Goal: Feedback & Contribution: Submit feedback/report problem

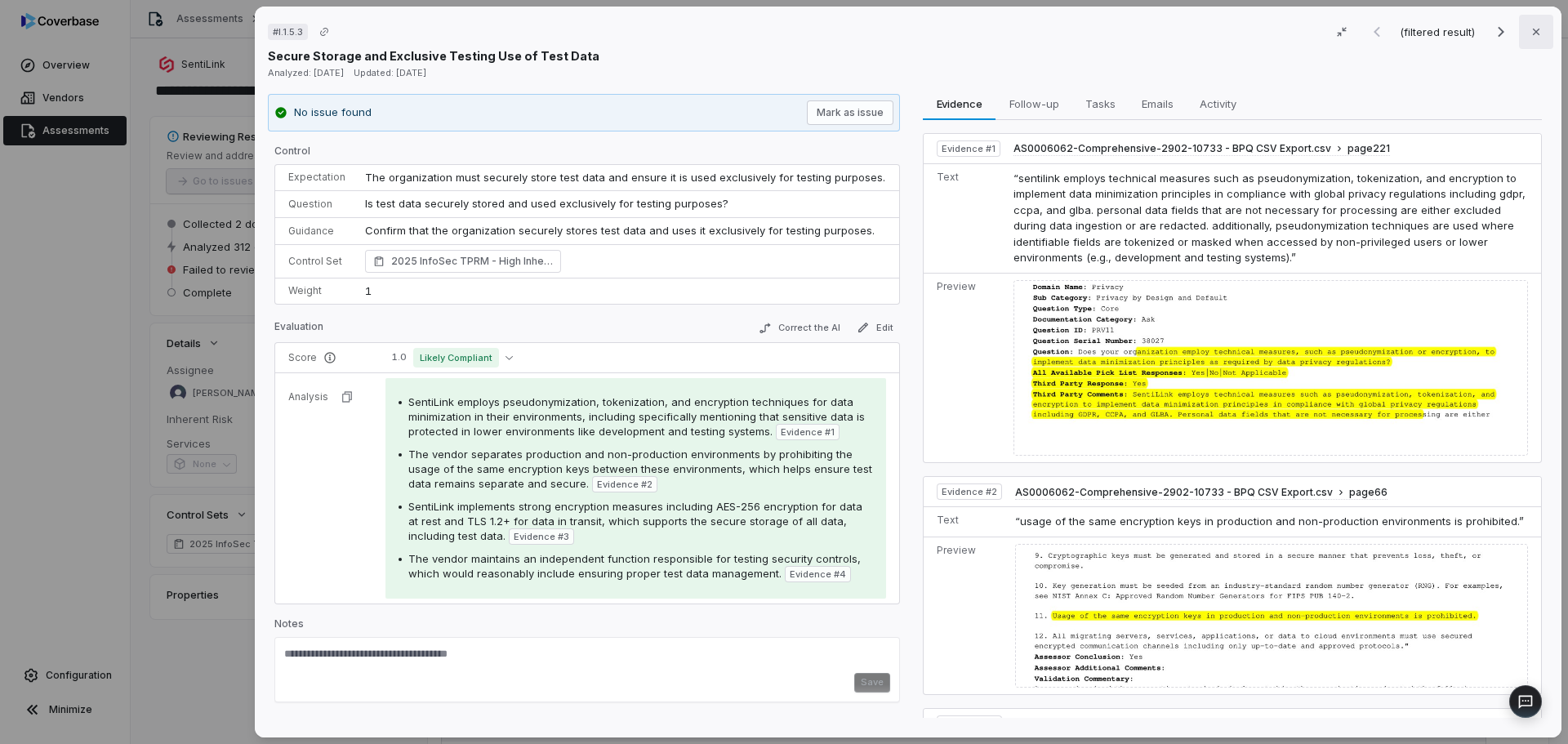
click at [1529, 32] on icon "button" at bounding box center [1536, 32] width 13 height 13
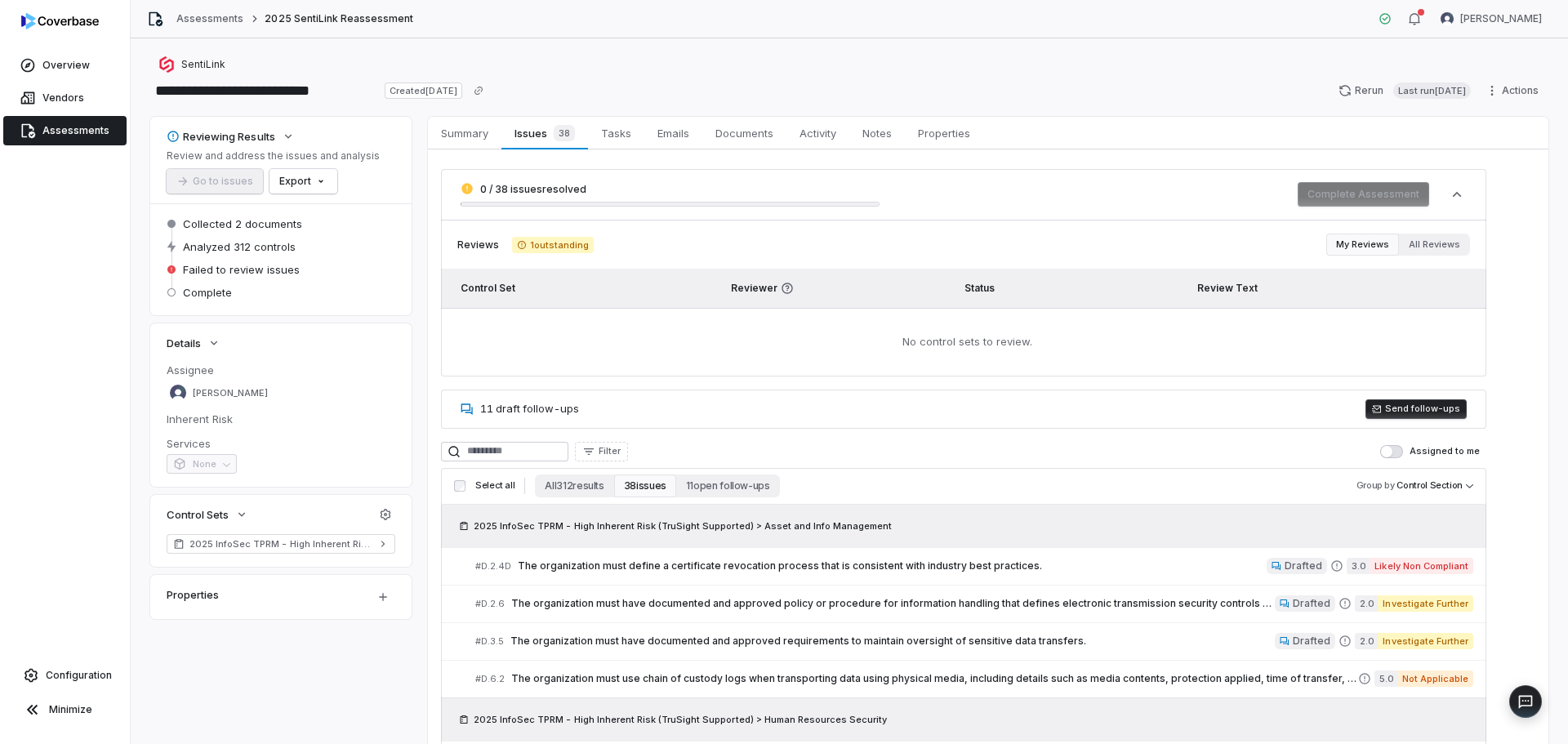
click at [55, 136] on span "Assessments" at bounding box center [76, 131] width 67 height 13
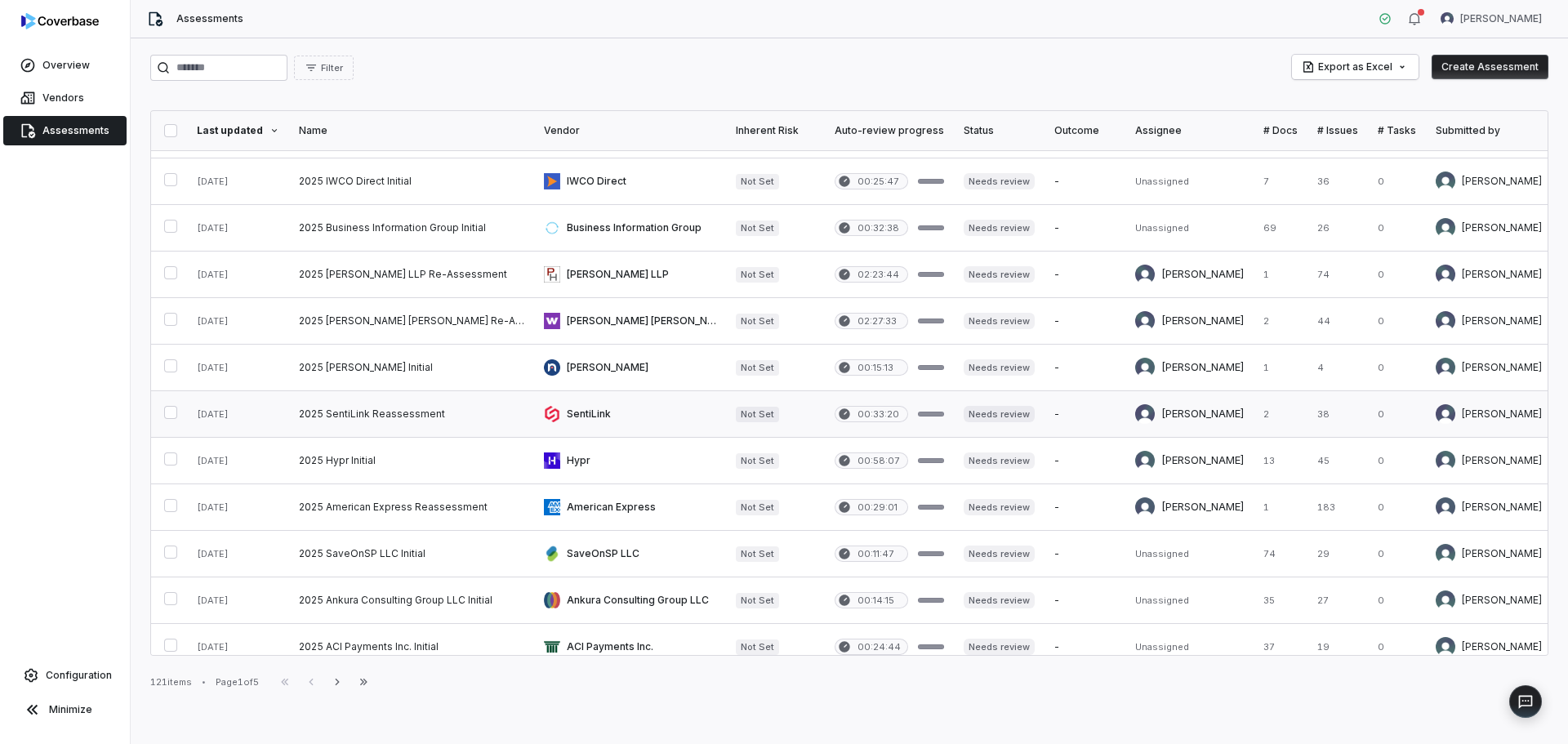
scroll to position [572, 0]
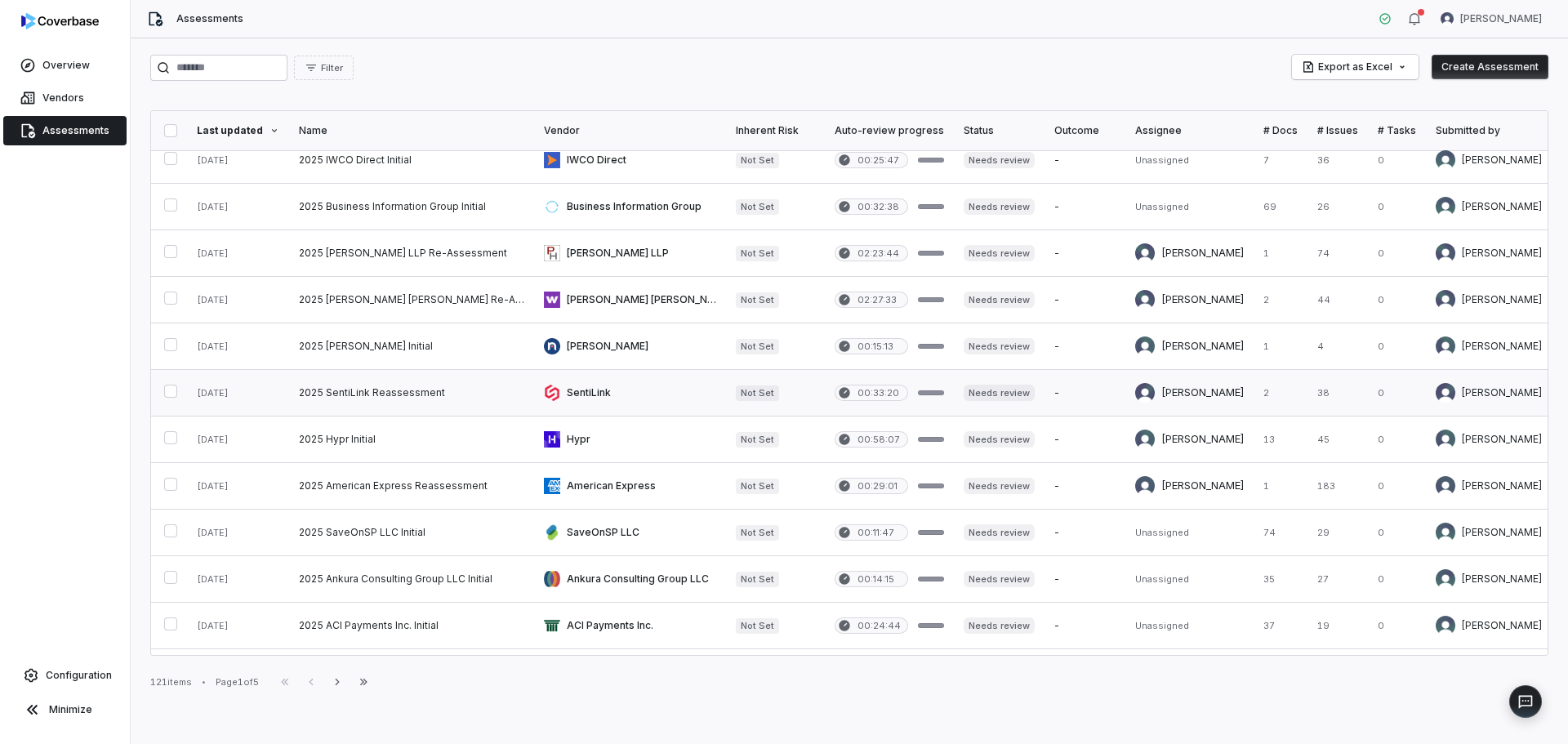
click at [332, 394] on link at bounding box center [411, 392] width 245 height 46
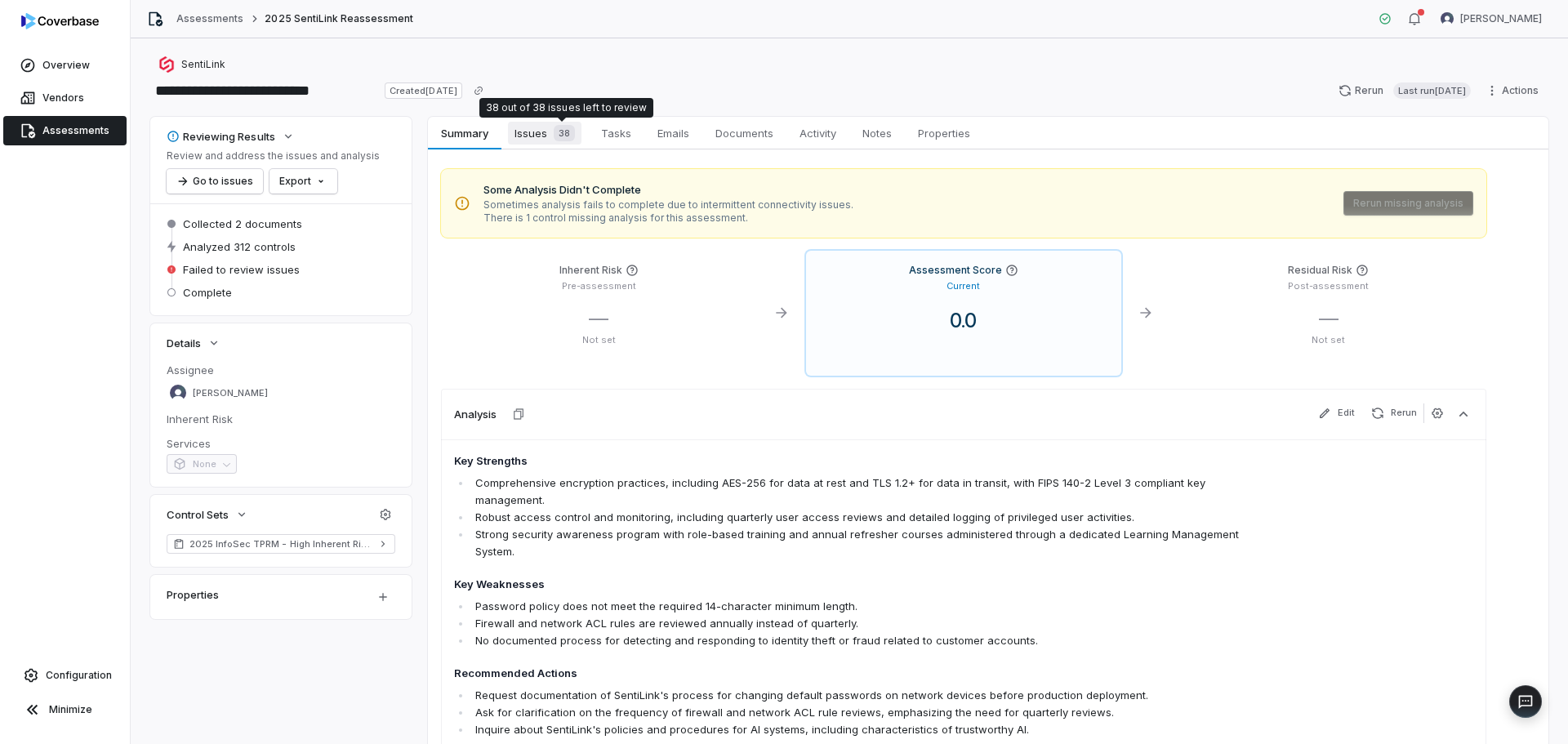
click at [566, 132] on span "38" at bounding box center [564, 133] width 22 height 17
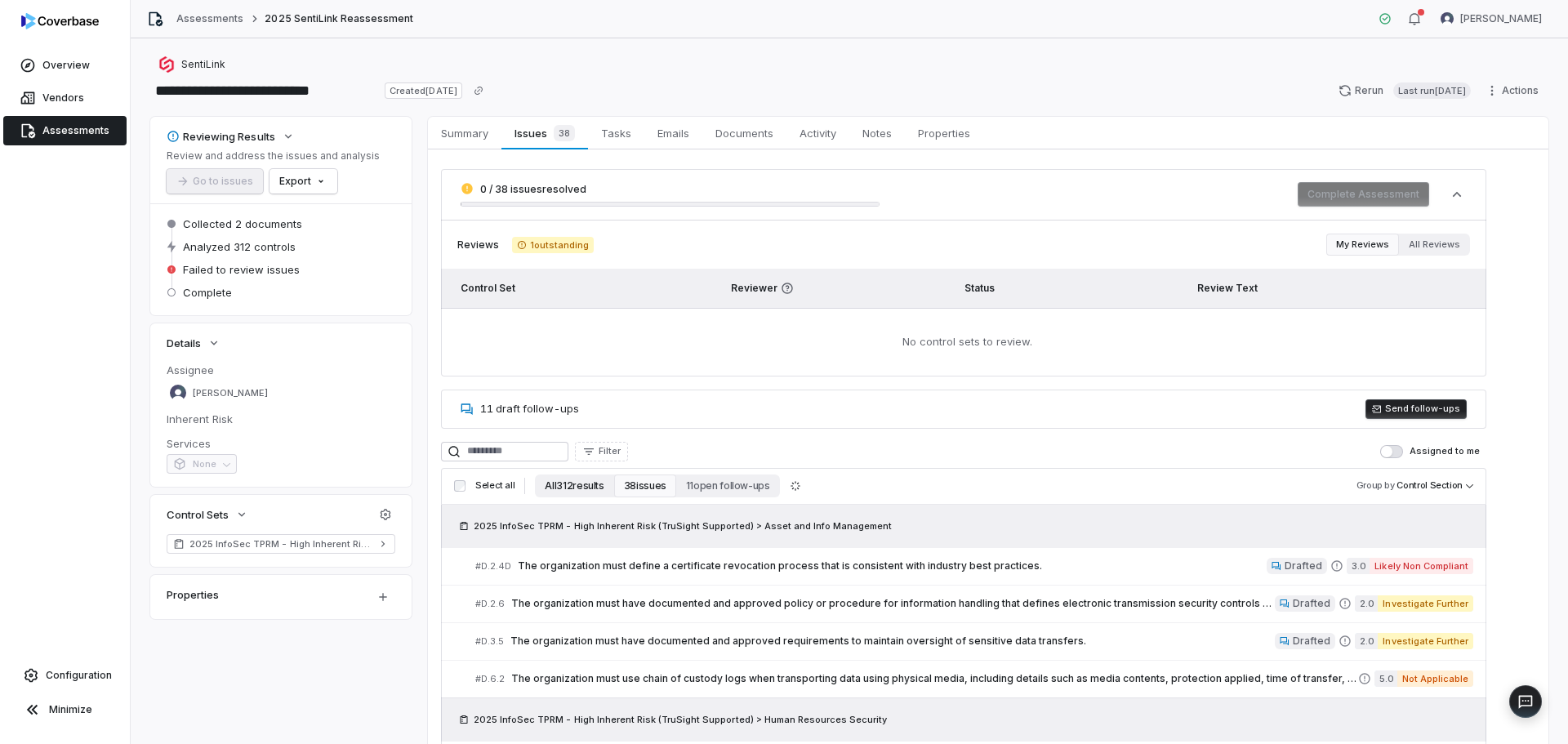
click at [566, 485] on button "All 312 results" at bounding box center [574, 486] width 78 height 23
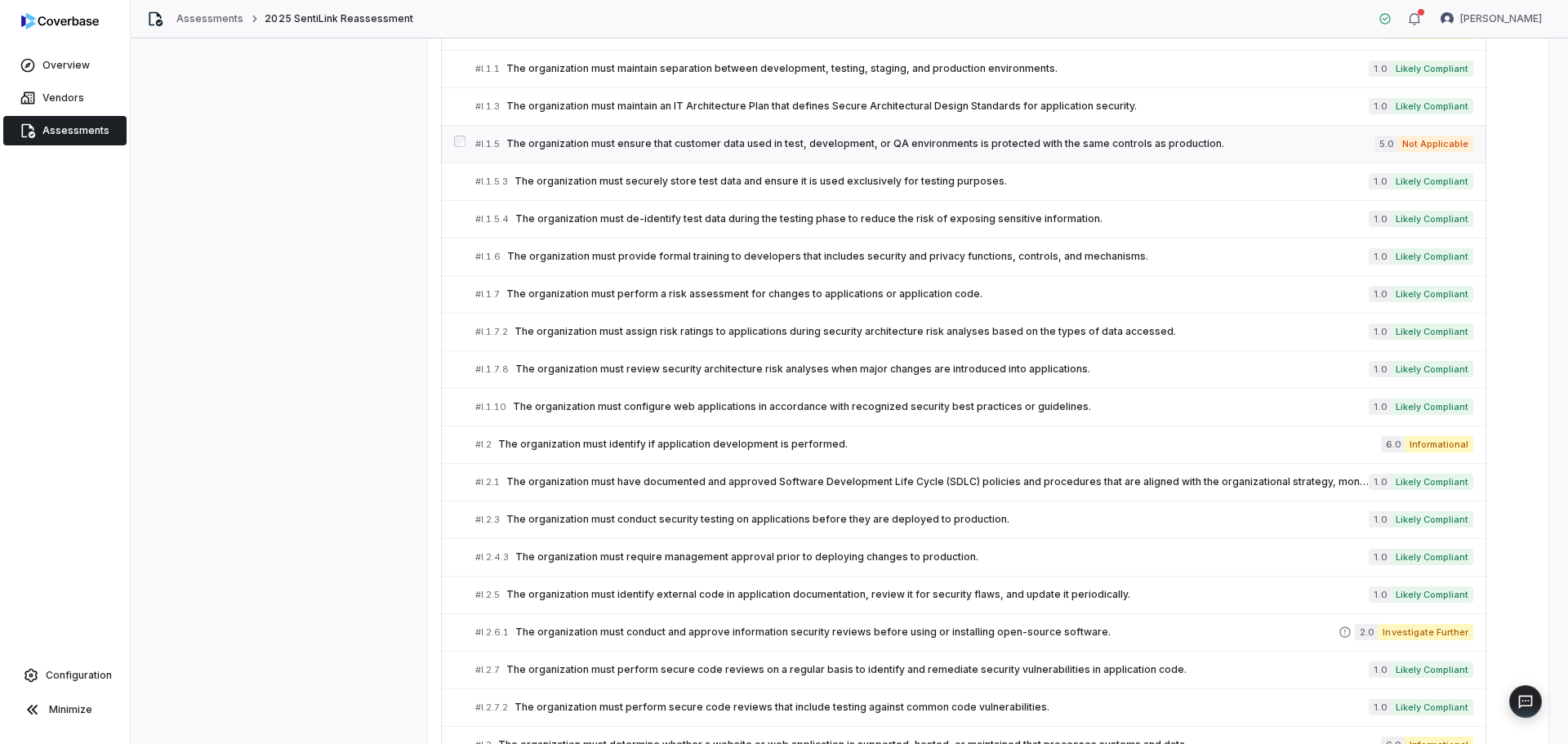
scroll to position [6677, 0]
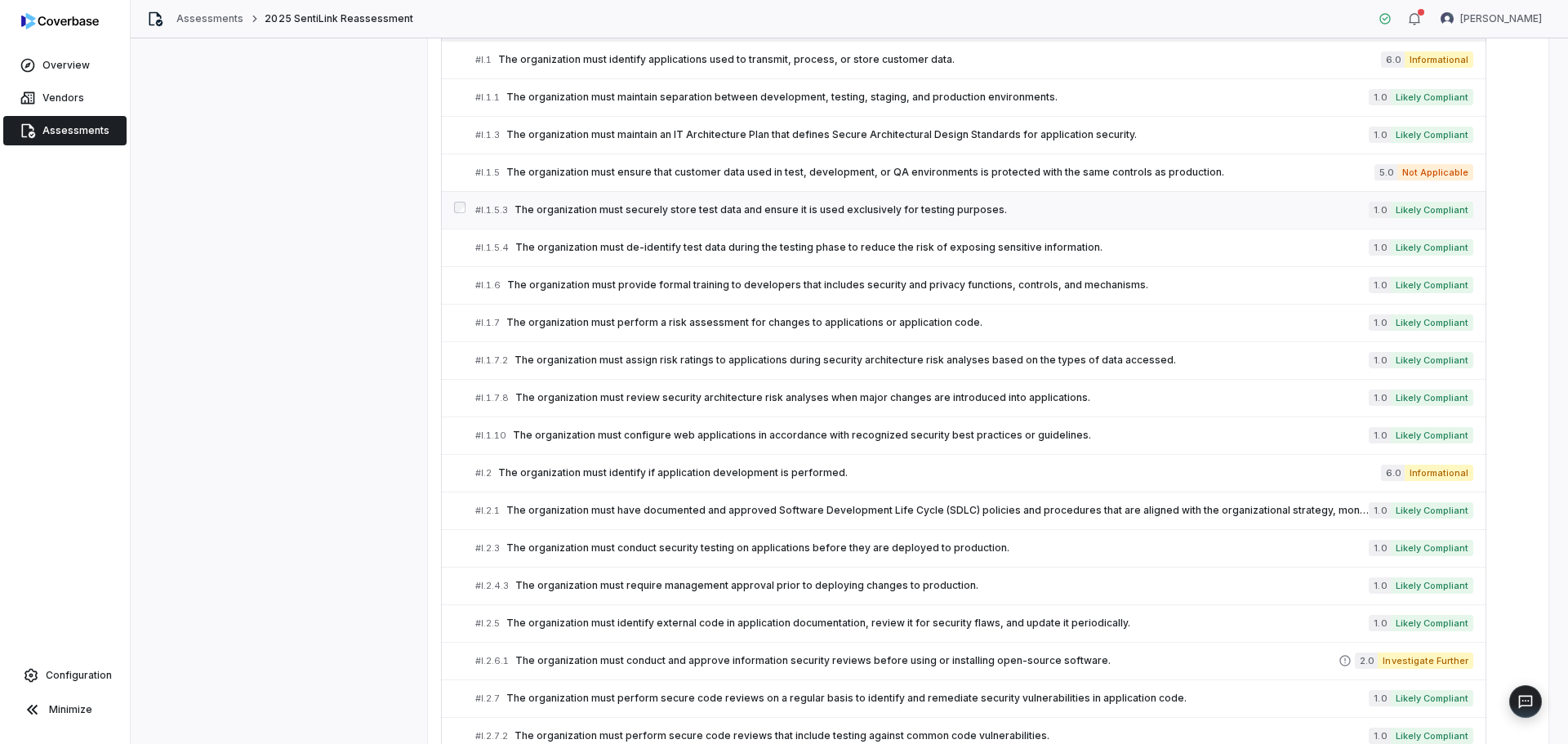
click at [763, 205] on span "The organization must securely store test data and ensure it is used exclusivel…" at bounding box center [941, 210] width 854 height 13
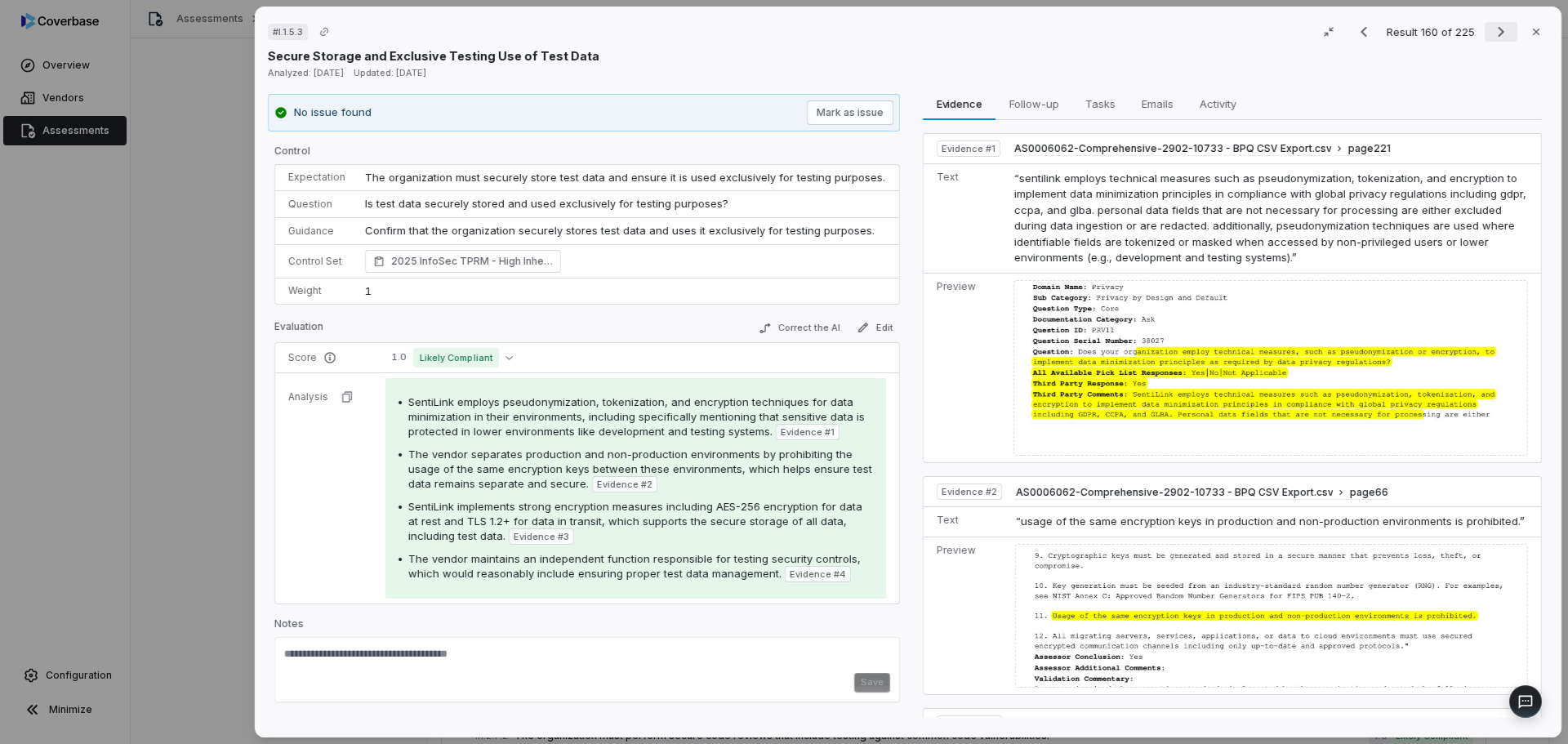
click at [1493, 27] on icon "Next result" at bounding box center [1501, 32] width 20 height 20
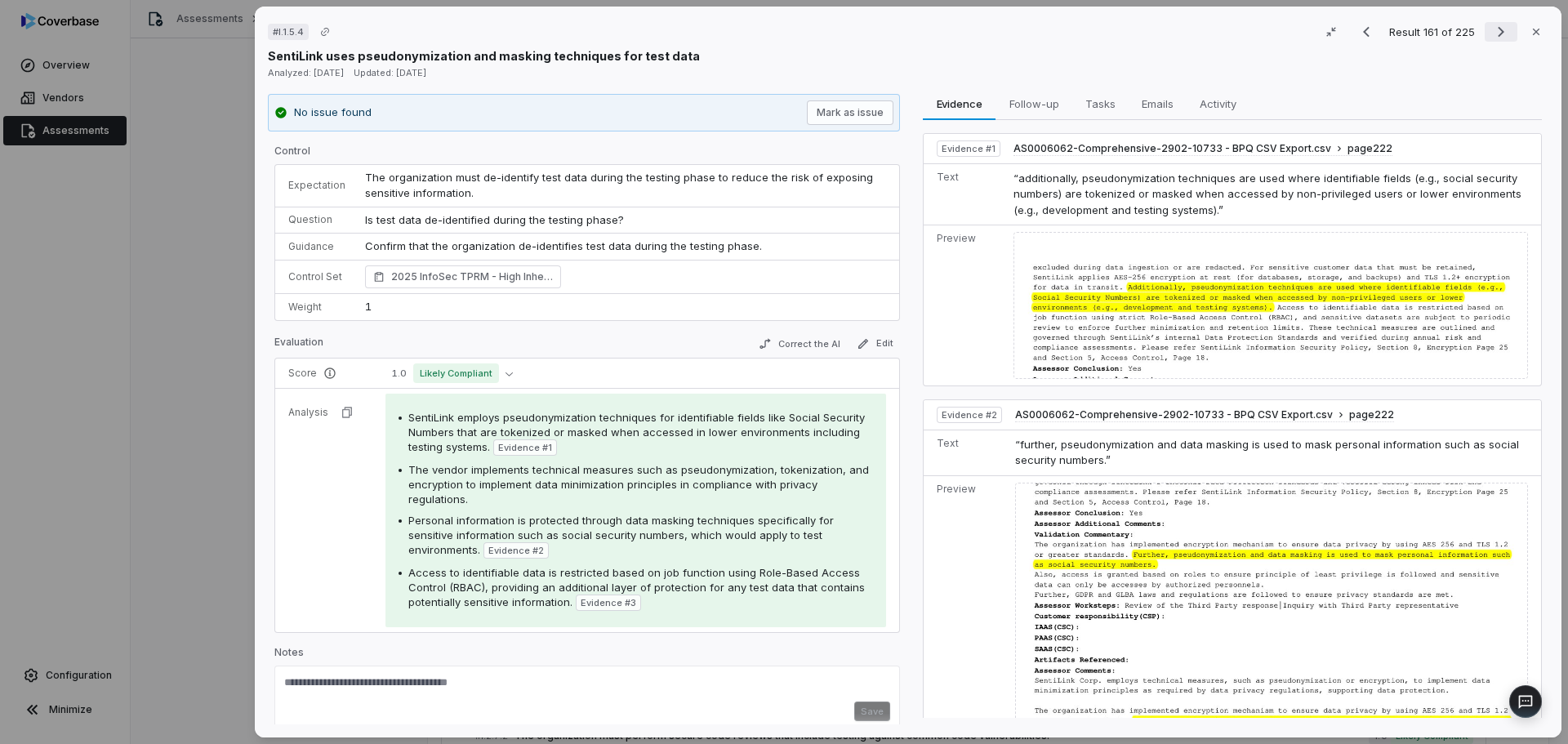
click at [1491, 31] on icon "Next result" at bounding box center [1501, 32] width 20 height 20
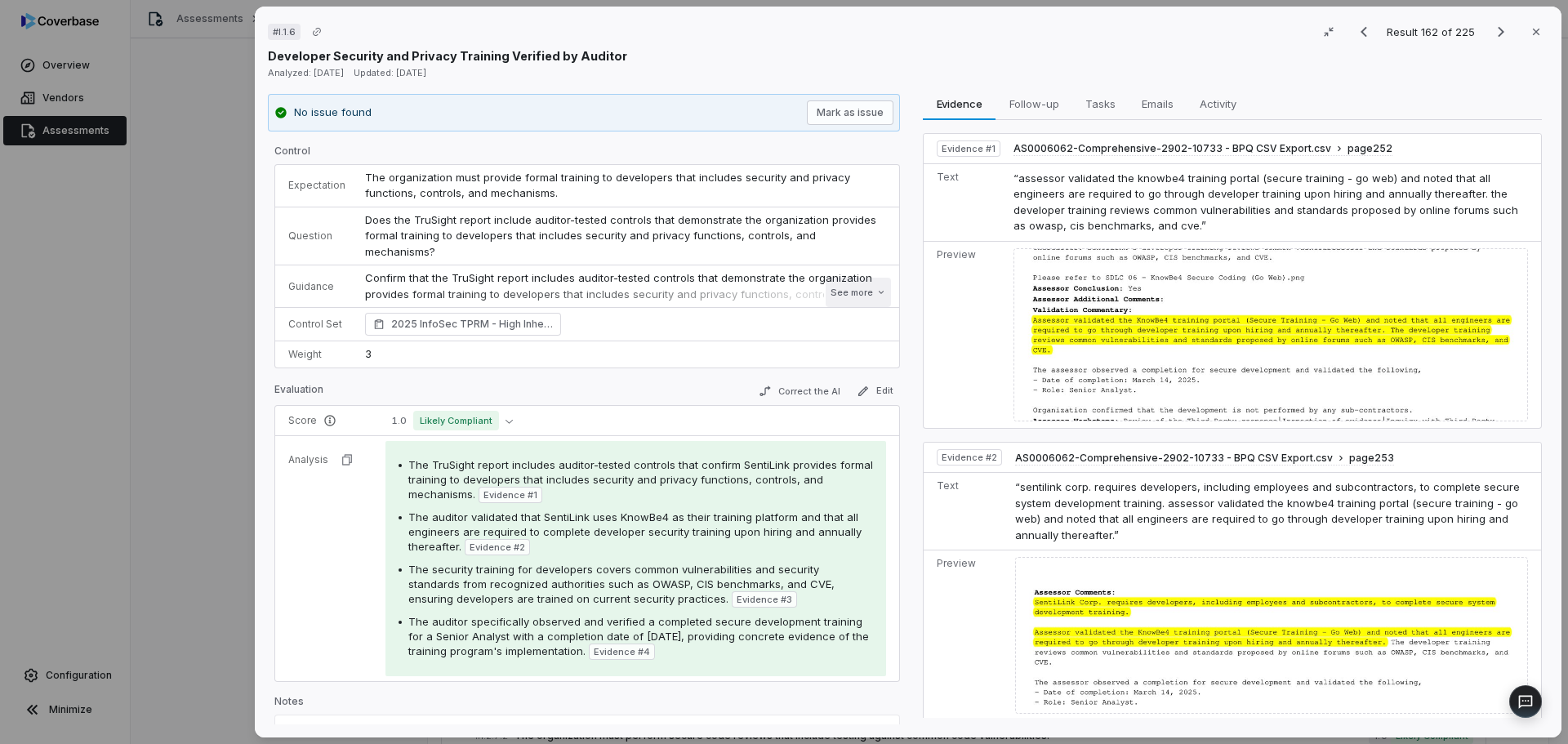
click at [844, 278] on button "See more" at bounding box center [858, 292] width 66 height 29
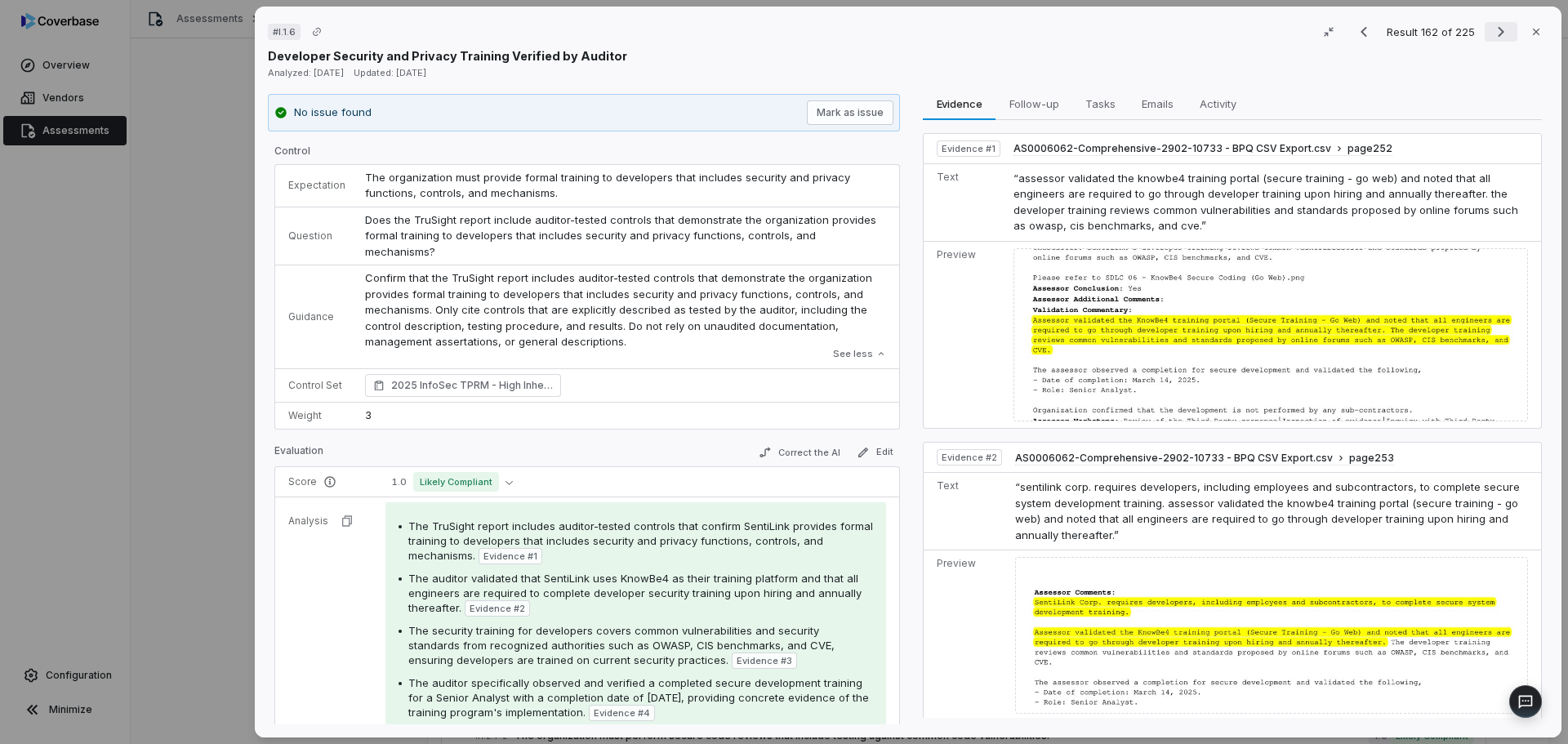
click at [1497, 31] on icon "Next result" at bounding box center [1501, 32] width 7 height 11
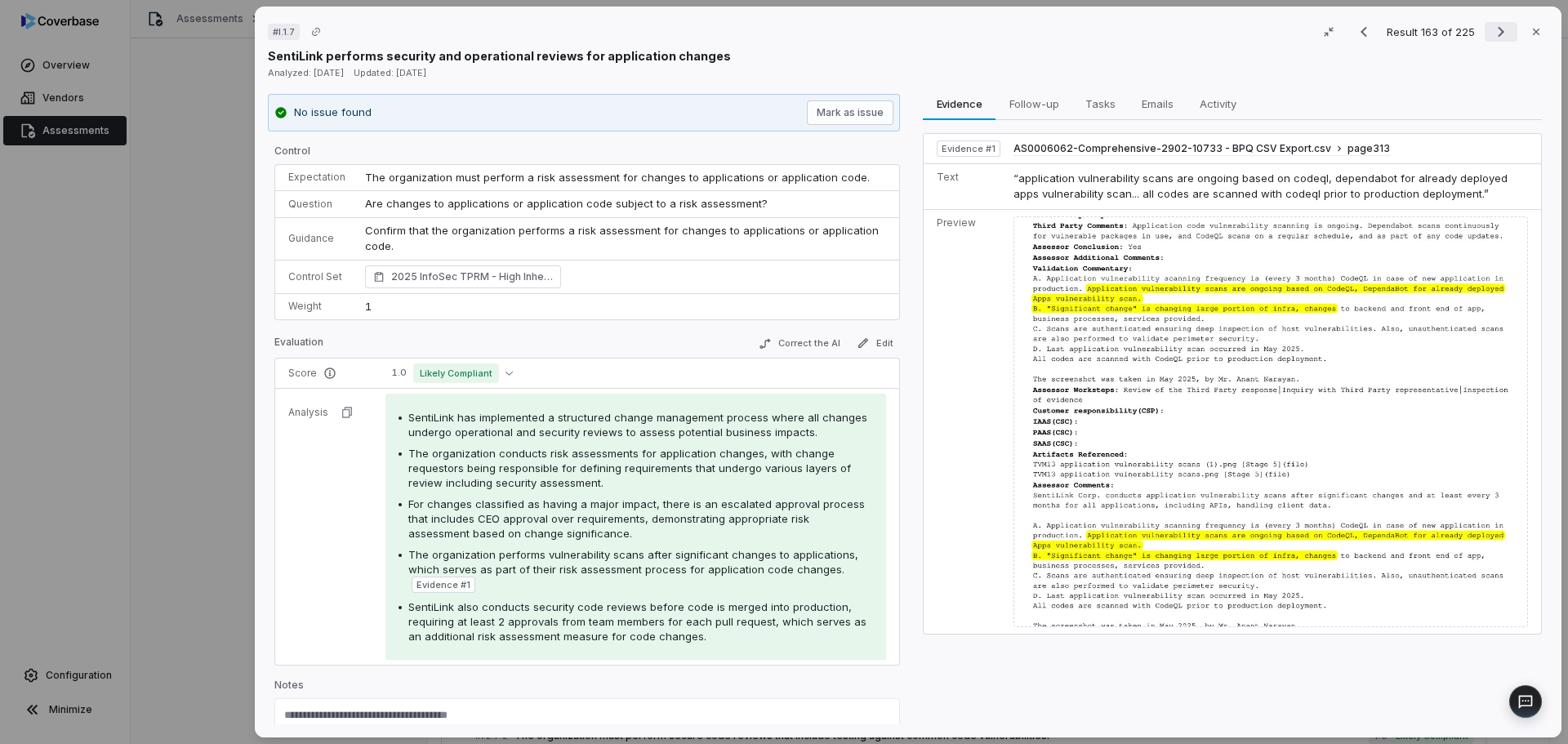
click at [1491, 23] on icon "Next result" at bounding box center [1501, 32] width 20 height 20
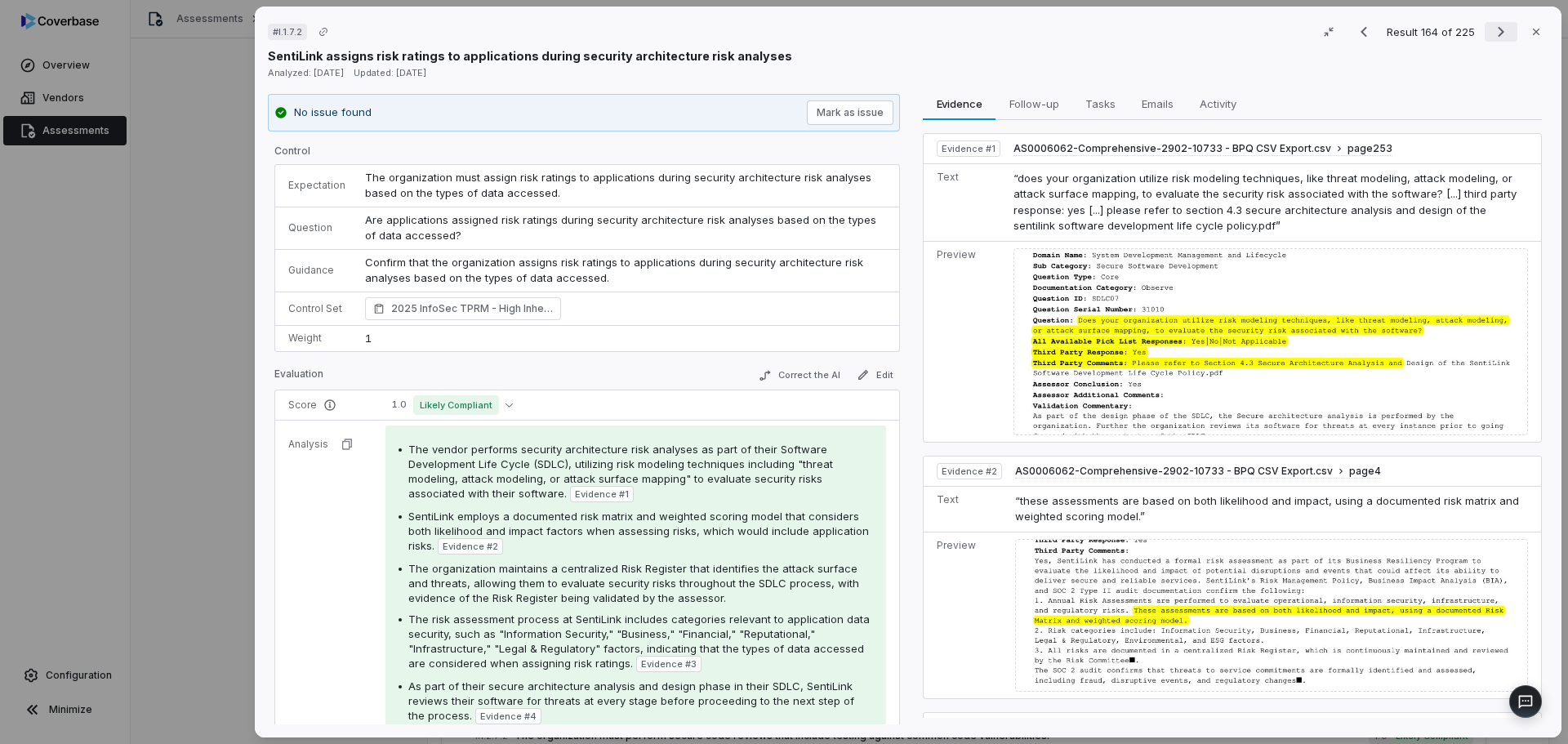
click at [1491, 35] on icon "Next result" at bounding box center [1501, 32] width 20 height 20
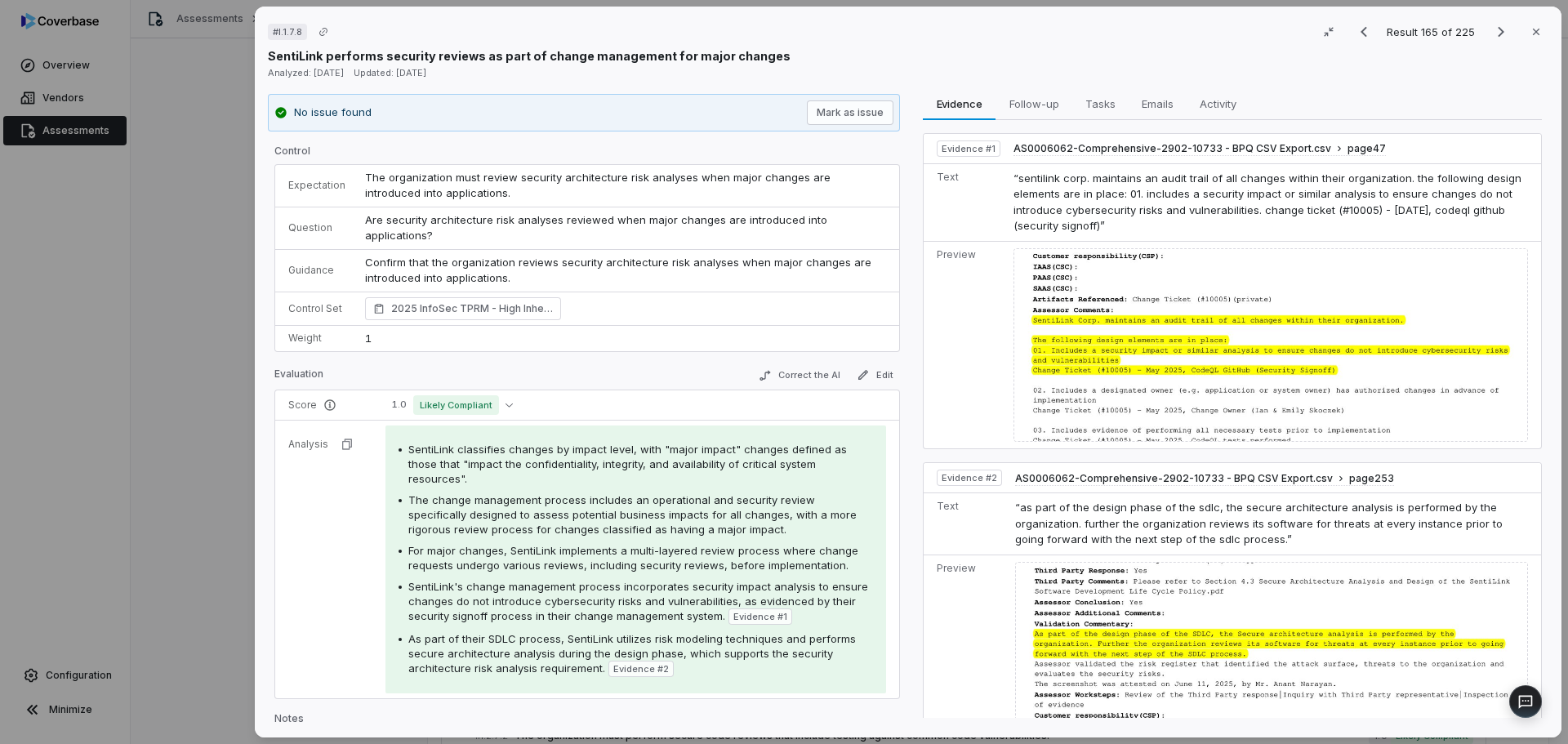
drag, startPoint x: 1490, startPoint y: 31, endPoint x: 1501, endPoint y: 53, distance: 24.6
click at [1491, 31] on icon "Next result" at bounding box center [1501, 32] width 20 height 20
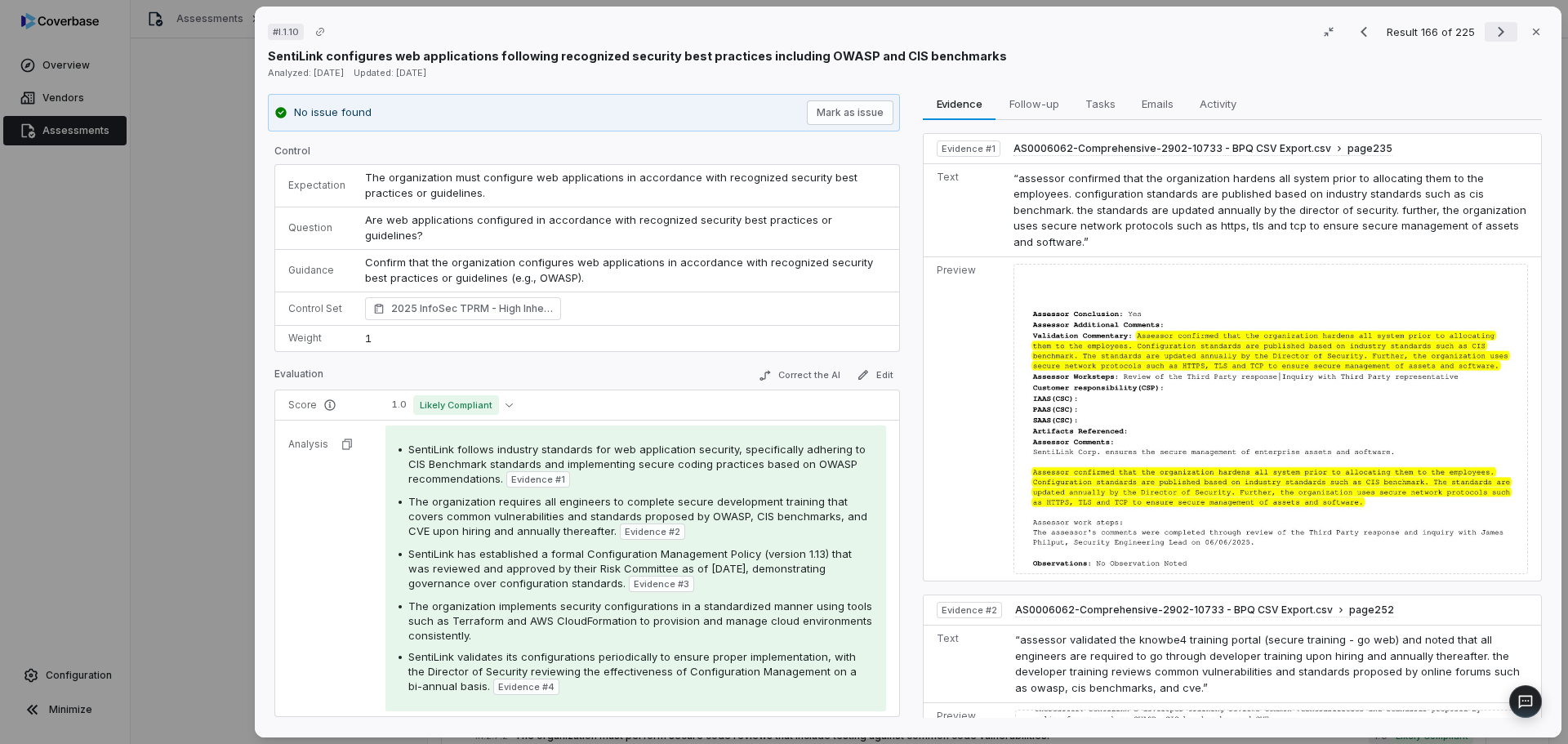
click at [1493, 28] on icon "Next result" at bounding box center [1501, 32] width 20 height 20
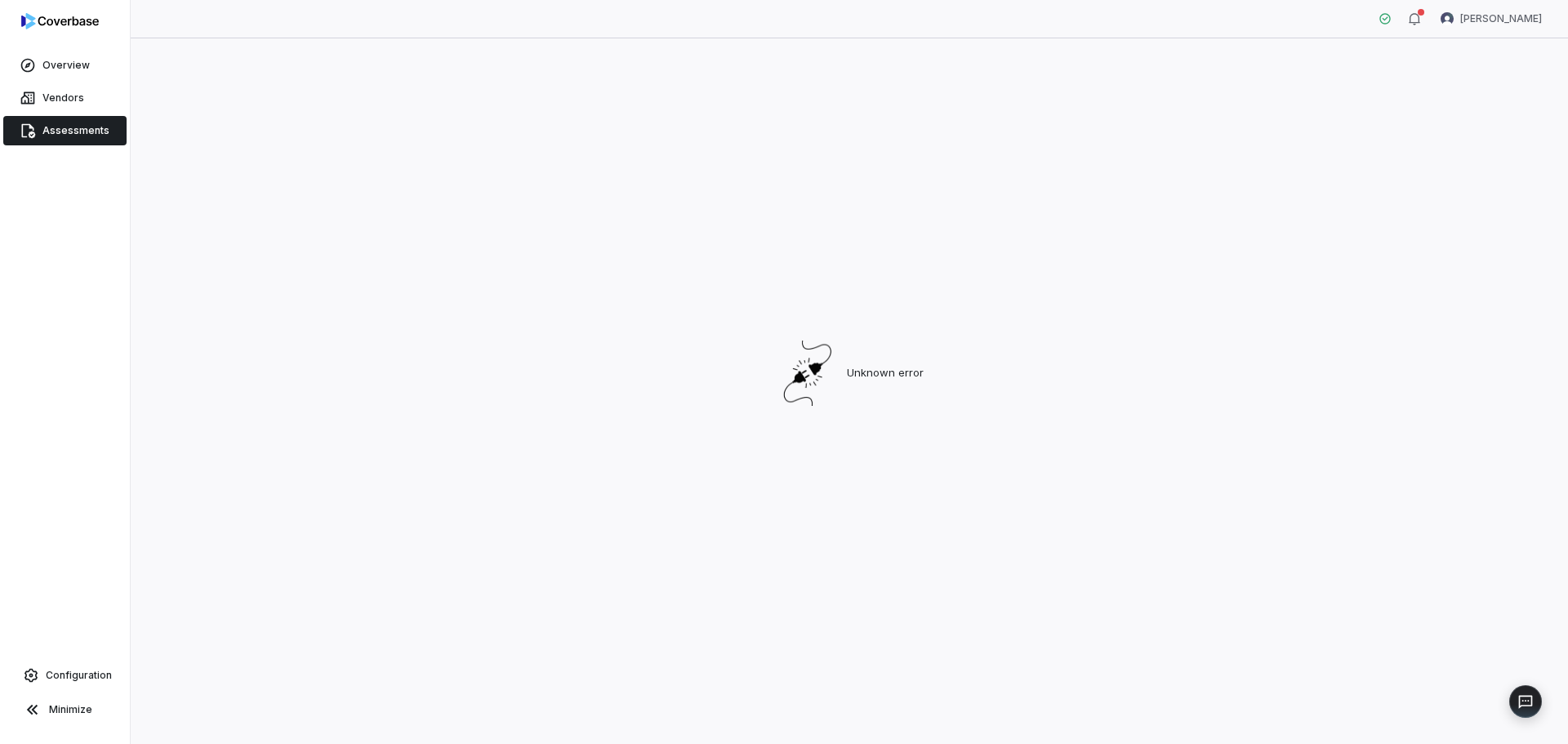
click at [66, 126] on span "Assessments" at bounding box center [76, 131] width 67 height 13
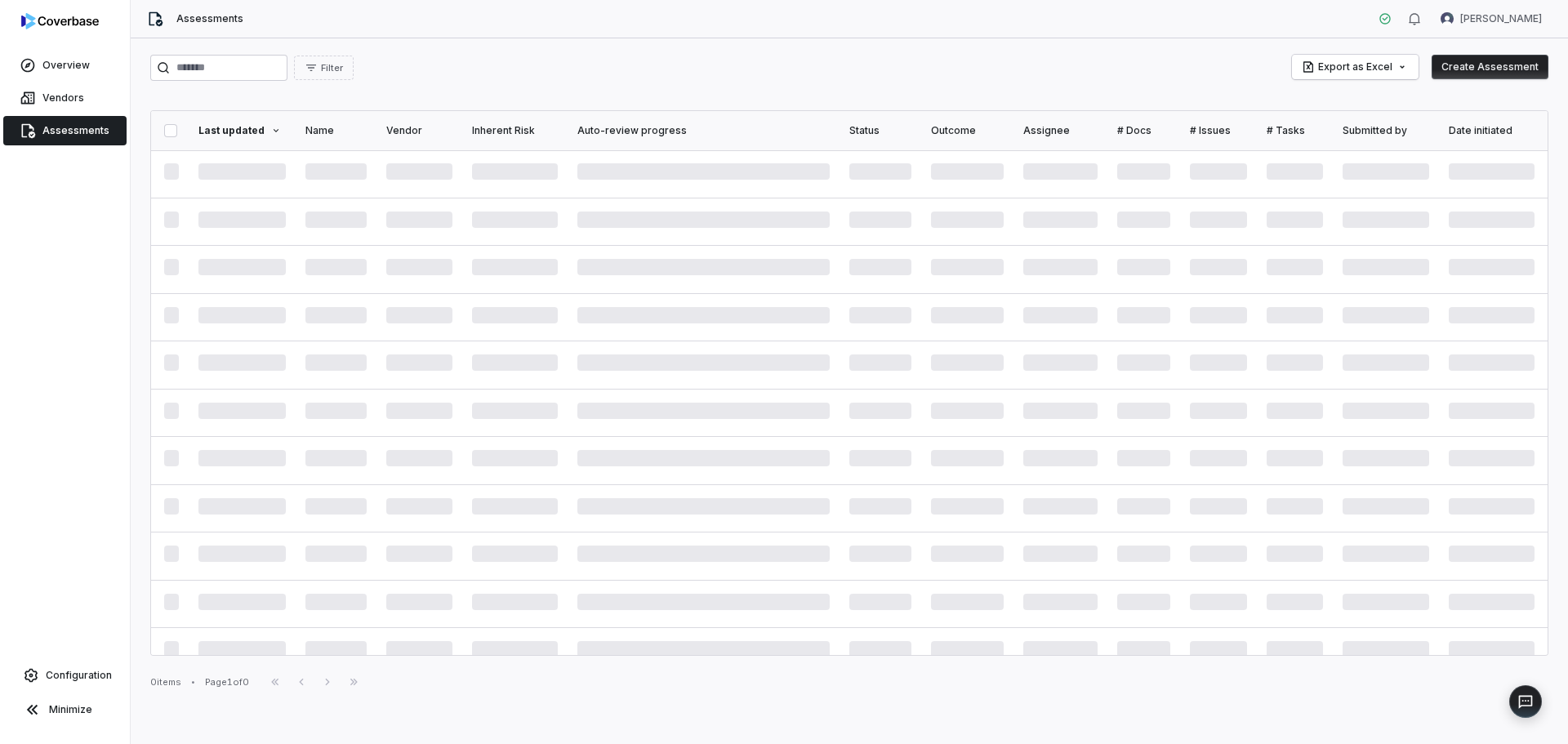
click at [69, 132] on span "Assessments" at bounding box center [76, 131] width 67 height 13
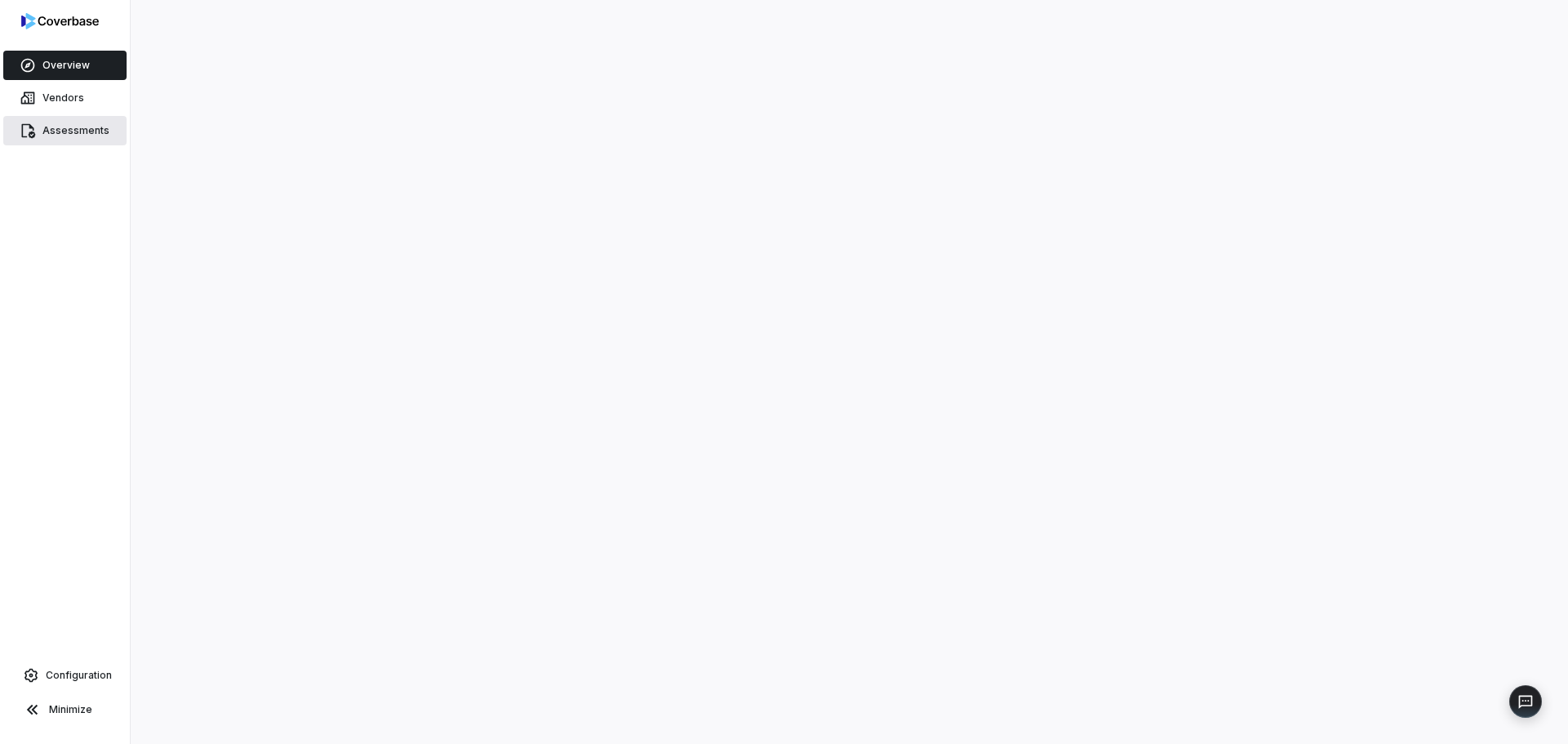
click at [66, 131] on span "Assessments" at bounding box center [76, 131] width 67 height 13
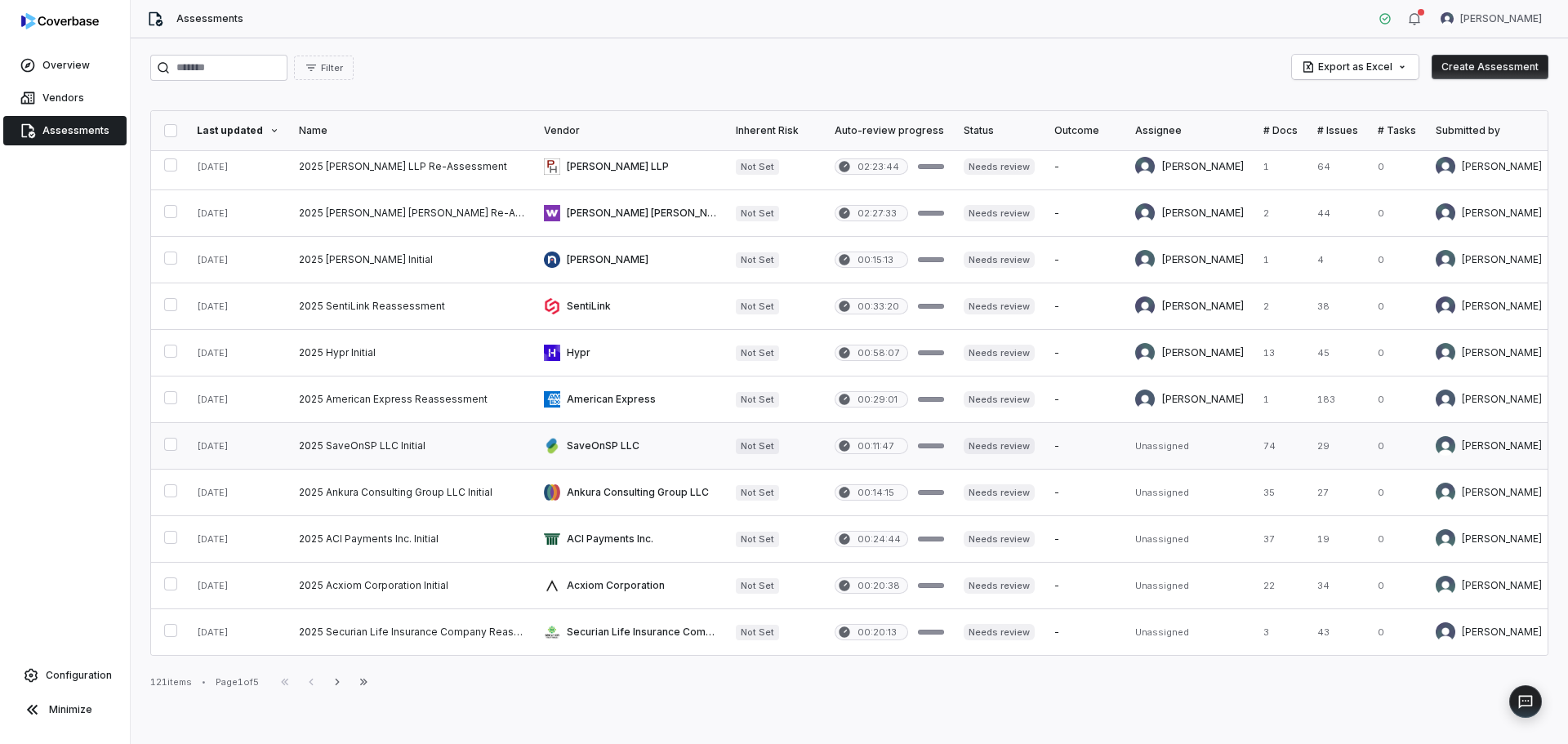
scroll to position [667, 0]
click at [322, 295] on link at bounding box center [411, 306] width 245 height 46
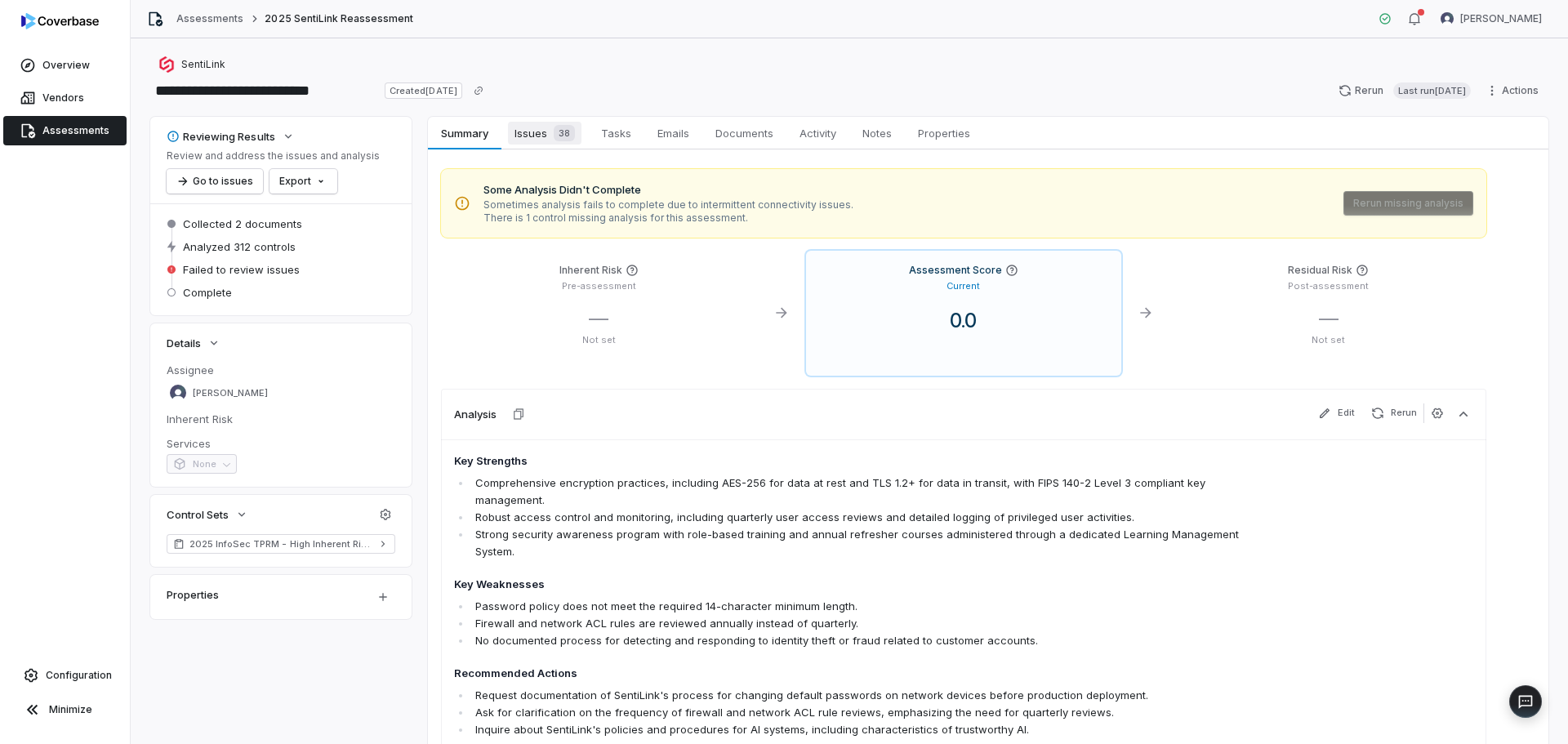
click at [545, 138] on span "Issues 38" at bounding box center [544, 133] width 73 height 23
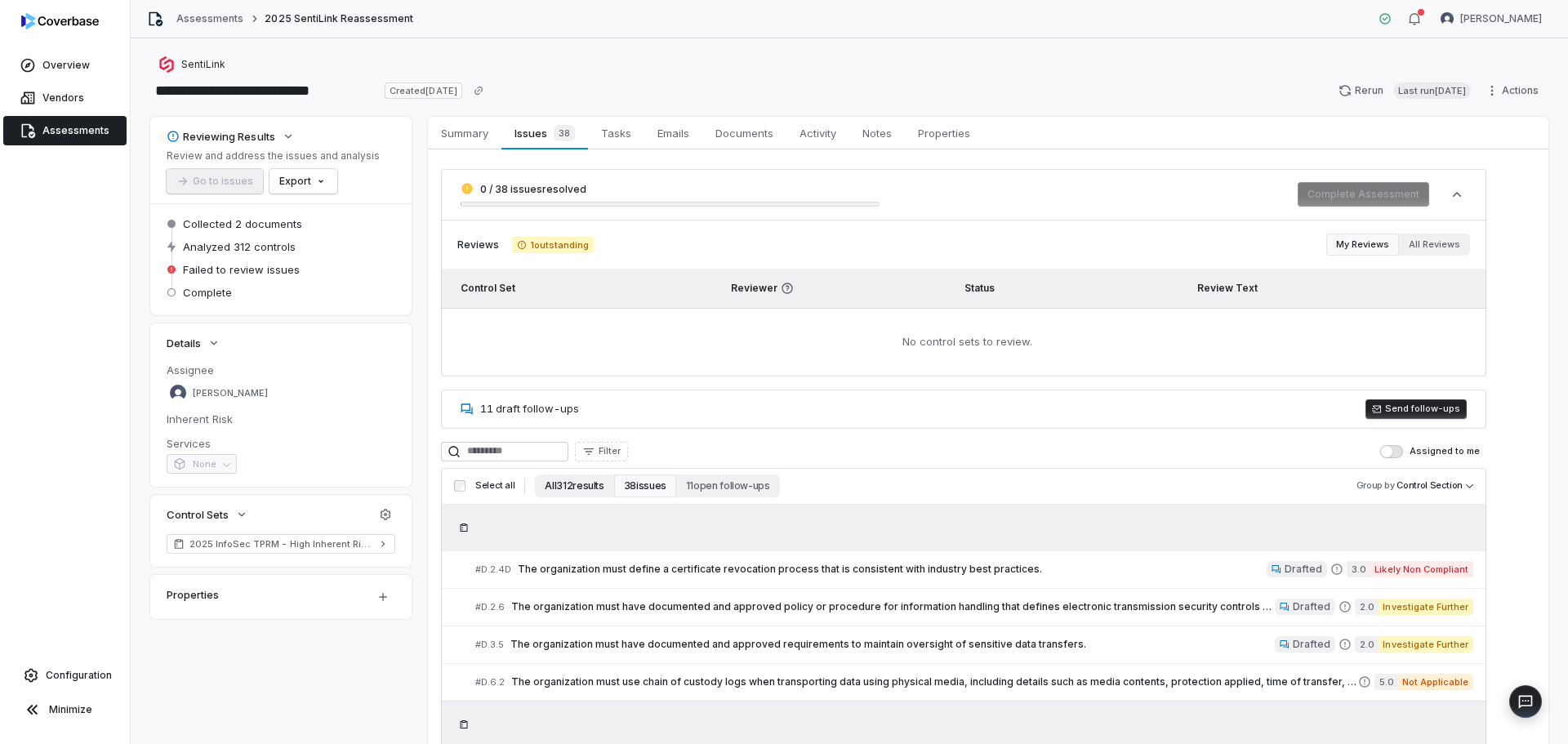
click at [574, 485] on button "All 312 results" at bounding box center [574, 486] width 78 height 23
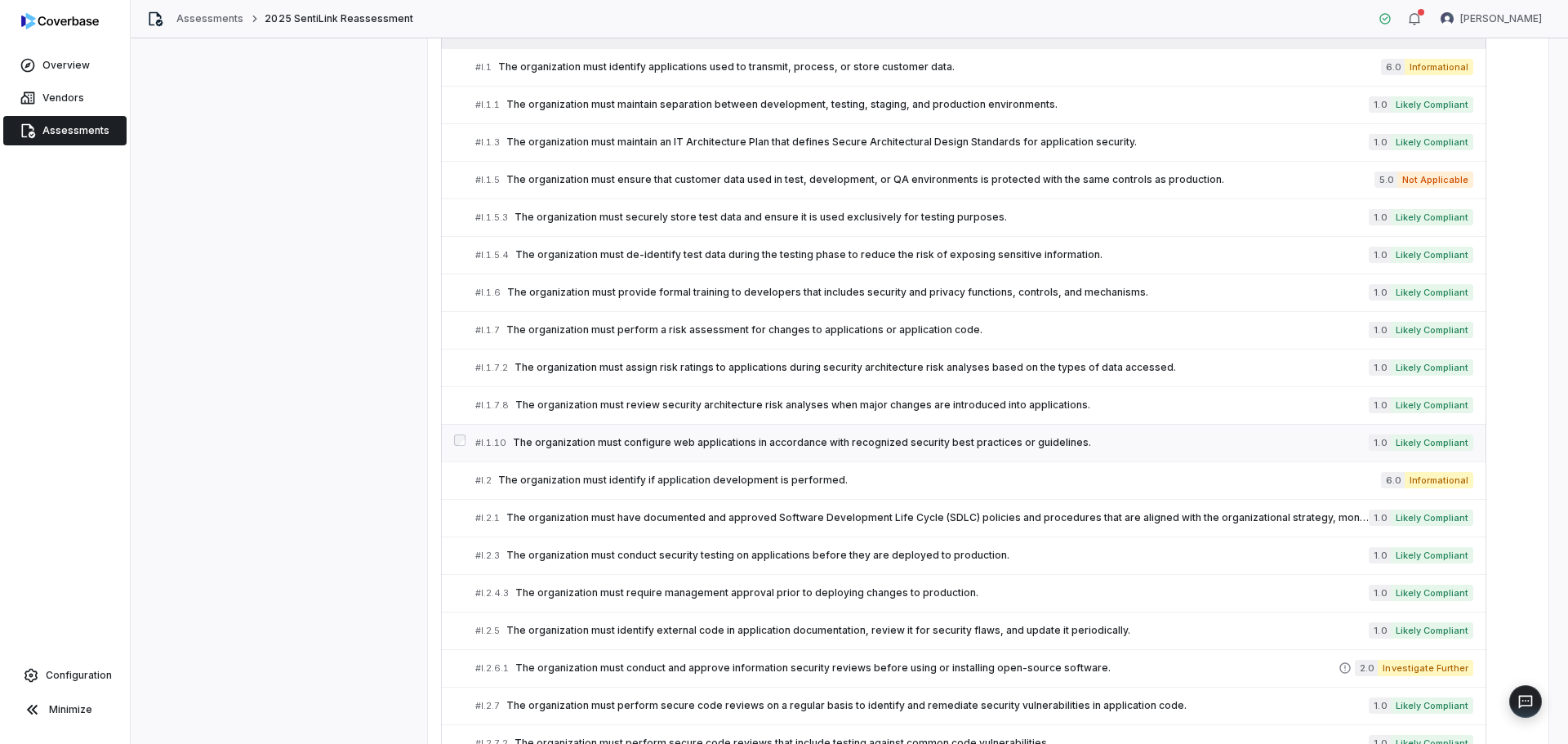
scroll to position [6595, 0]
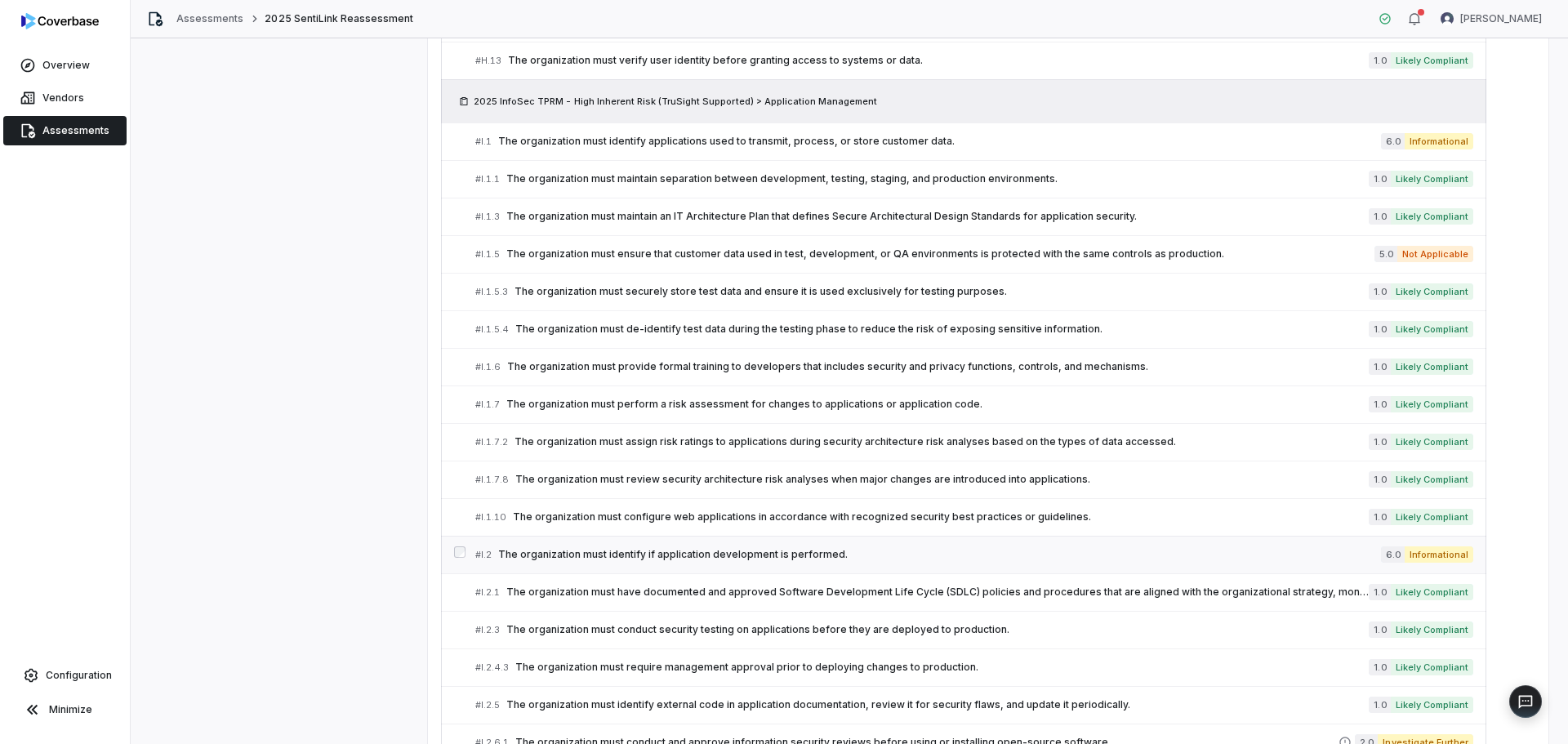
drag, startPoint x: 645, startPoint y: 546, endPoint x: 654, endPoint y: 546, distance: 9.0
click at [646, 546] on div "# I.2 The organization must identify if application development is performed." at bounding box center [928, 554] width 906 height 17
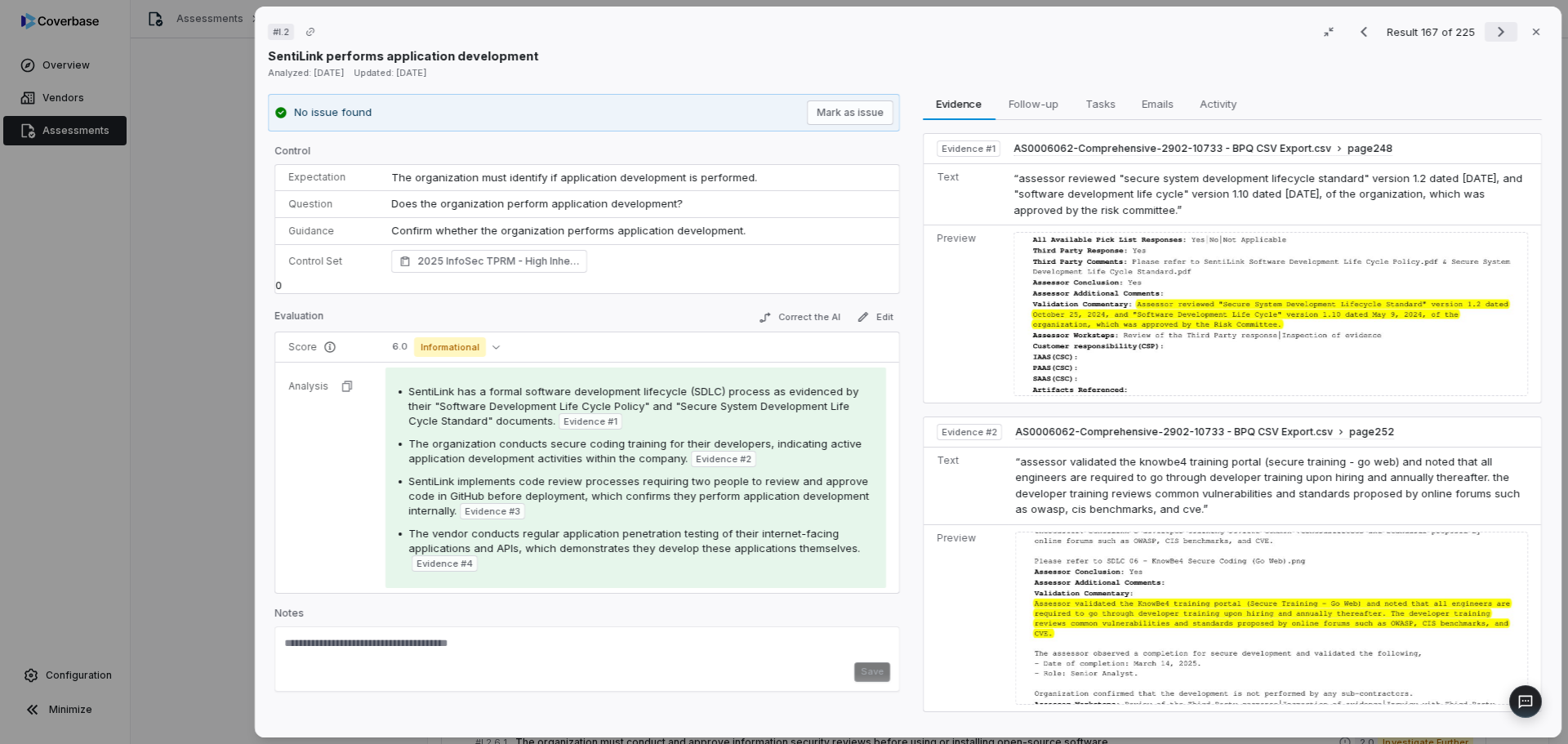
click at [1497, 30] on icon "Next result" at bounding box center [1501, 32] width 20 height 20
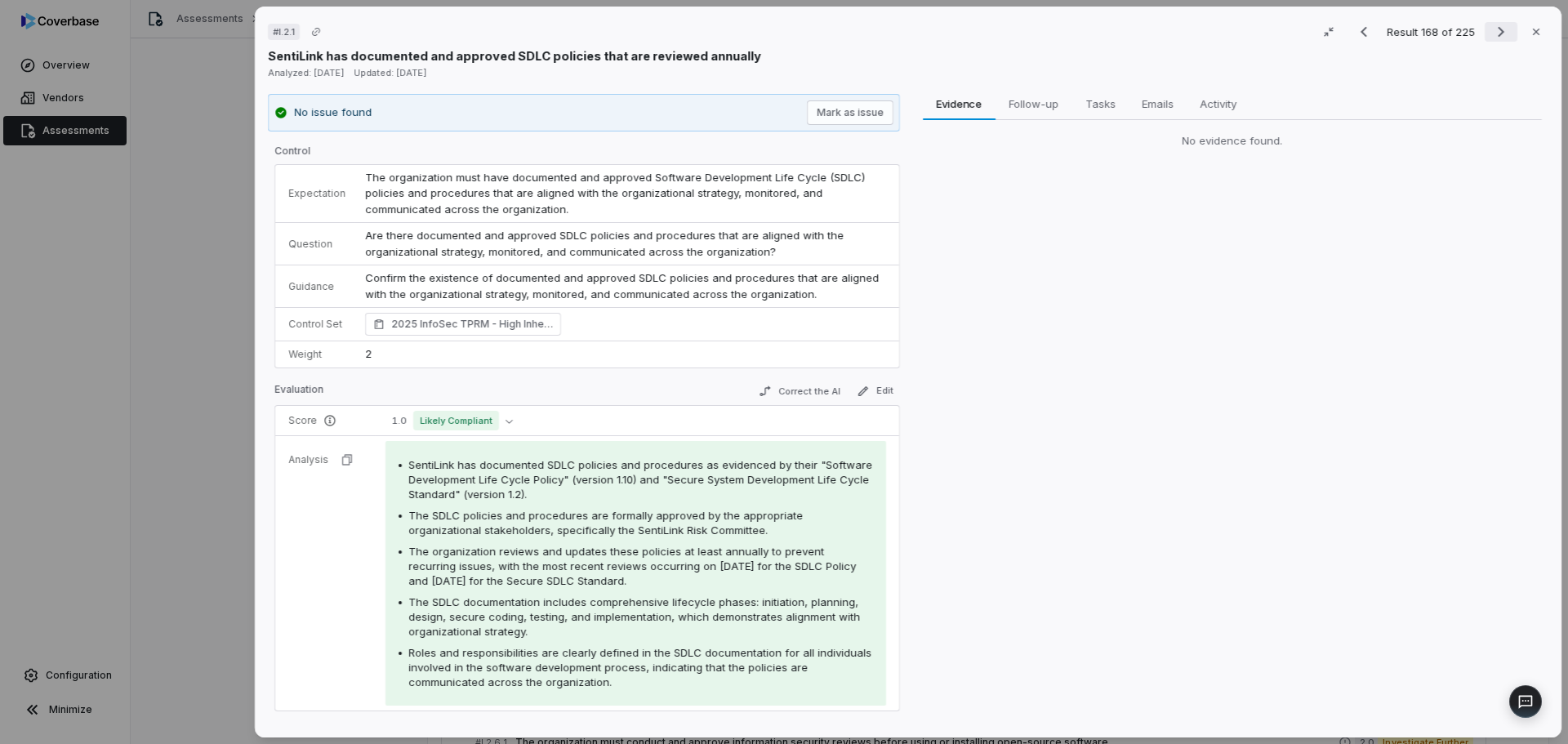
click at [1495, 31] on icon "Next result" at bounding box center [1501, 32] width 20 height 20
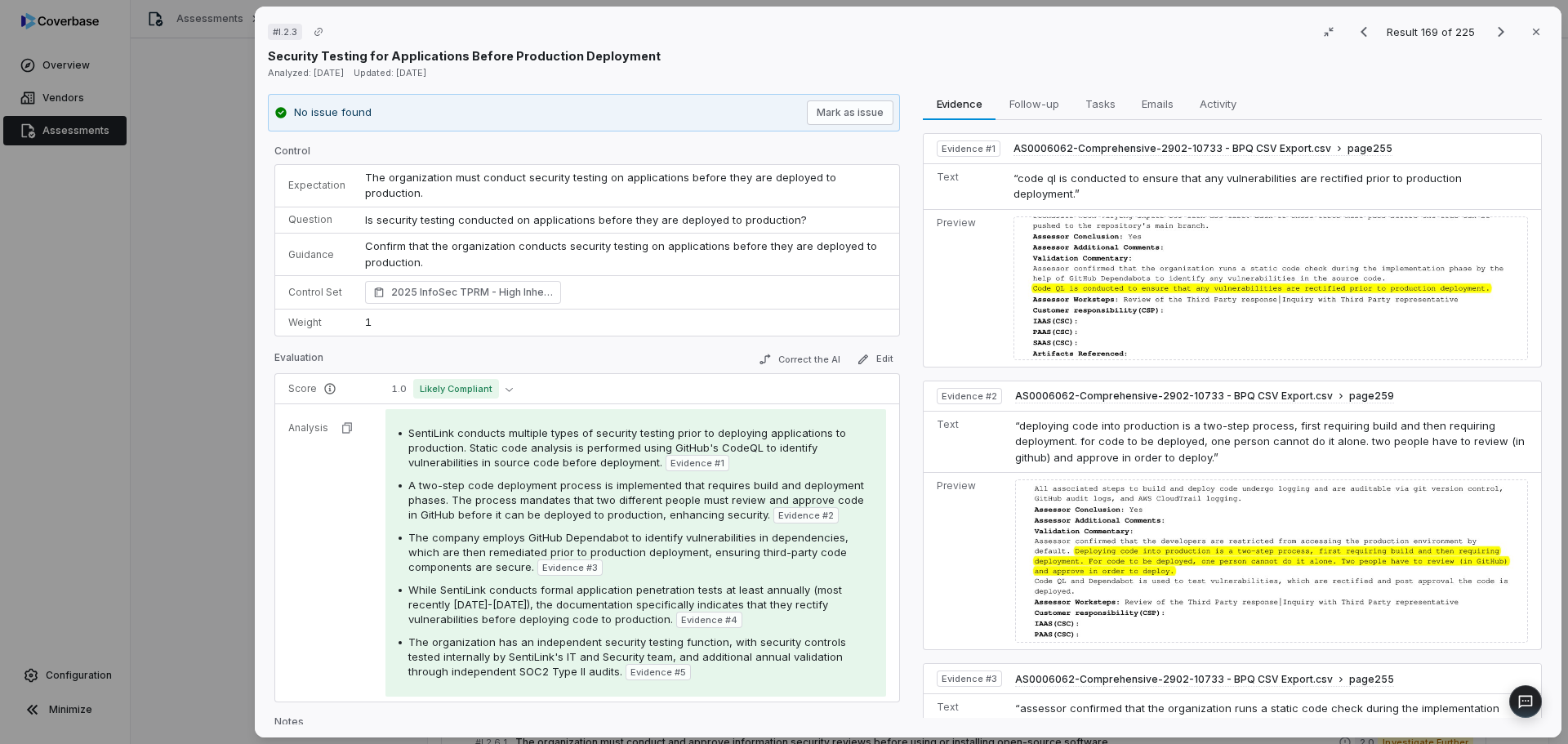
drag, startPoint x: 1492, startPoint y: 31, endPoint x: 1504, endPoint y: 70, distance: 40.8
click at [1492, 31] on icon "Next result" at bounding box center [1501, 32] width 20 height 20
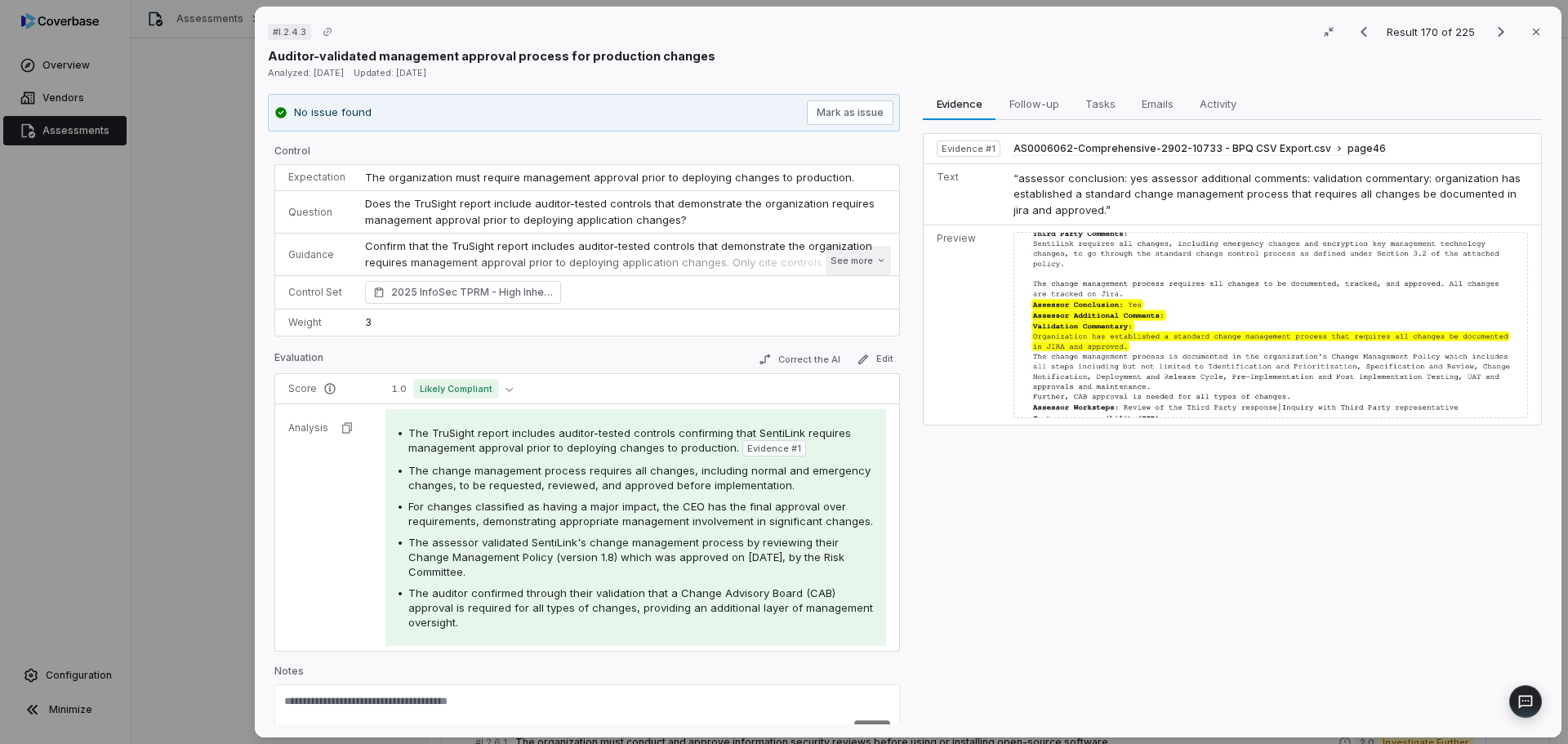
click at [828, 258] on button "See more" at bounding box center [858, 260] width 66 height 29
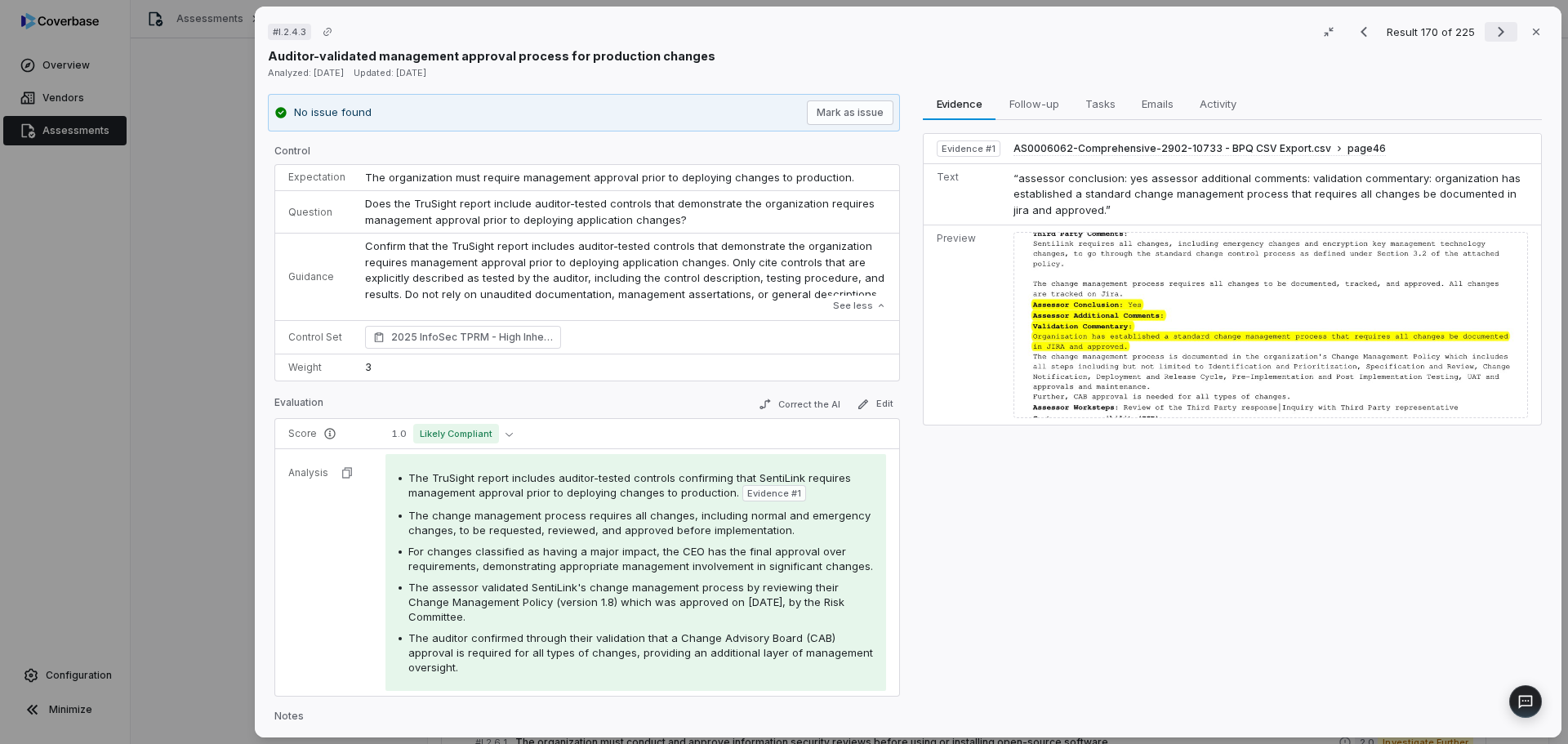
click at [1491, 30] on icon "Next result" at bounding box center [1501, 32] width 20 height 20
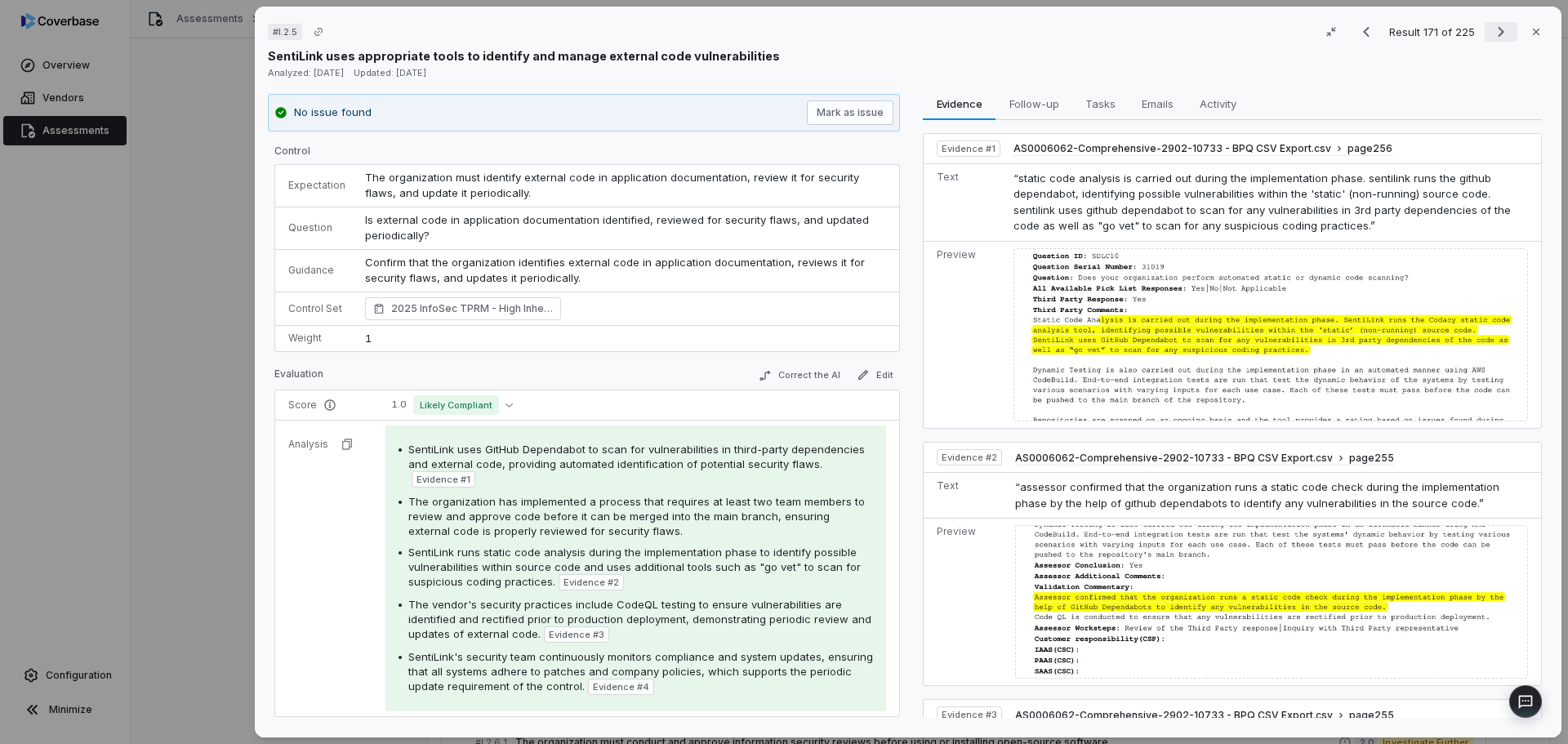
click at [1494, 35] on icon "Next result" at bounding box center [1501, 32] width 20 height 20
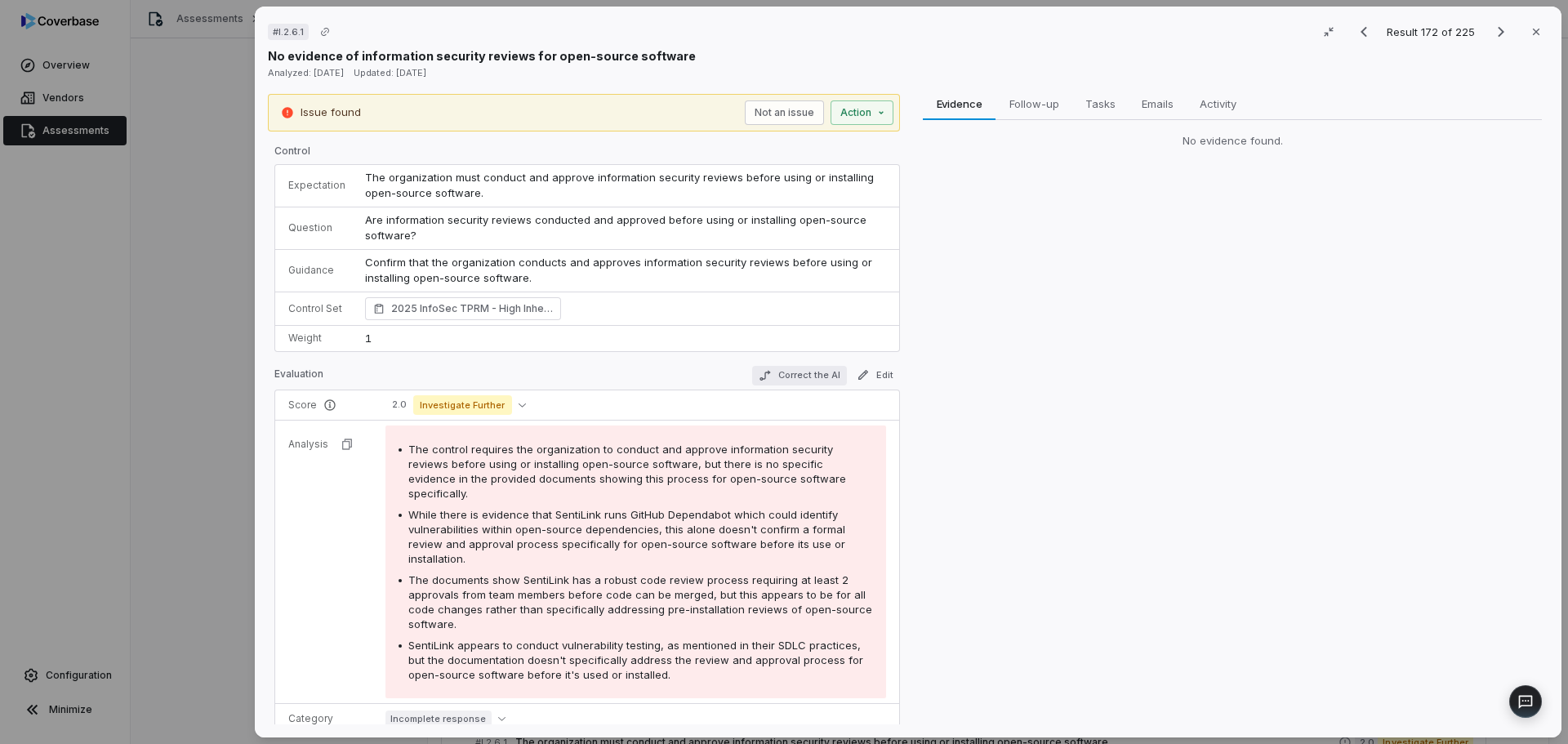
click at [783, 375] on button "Correct the AI" at bounding box center [799, 376] width 95 height 20
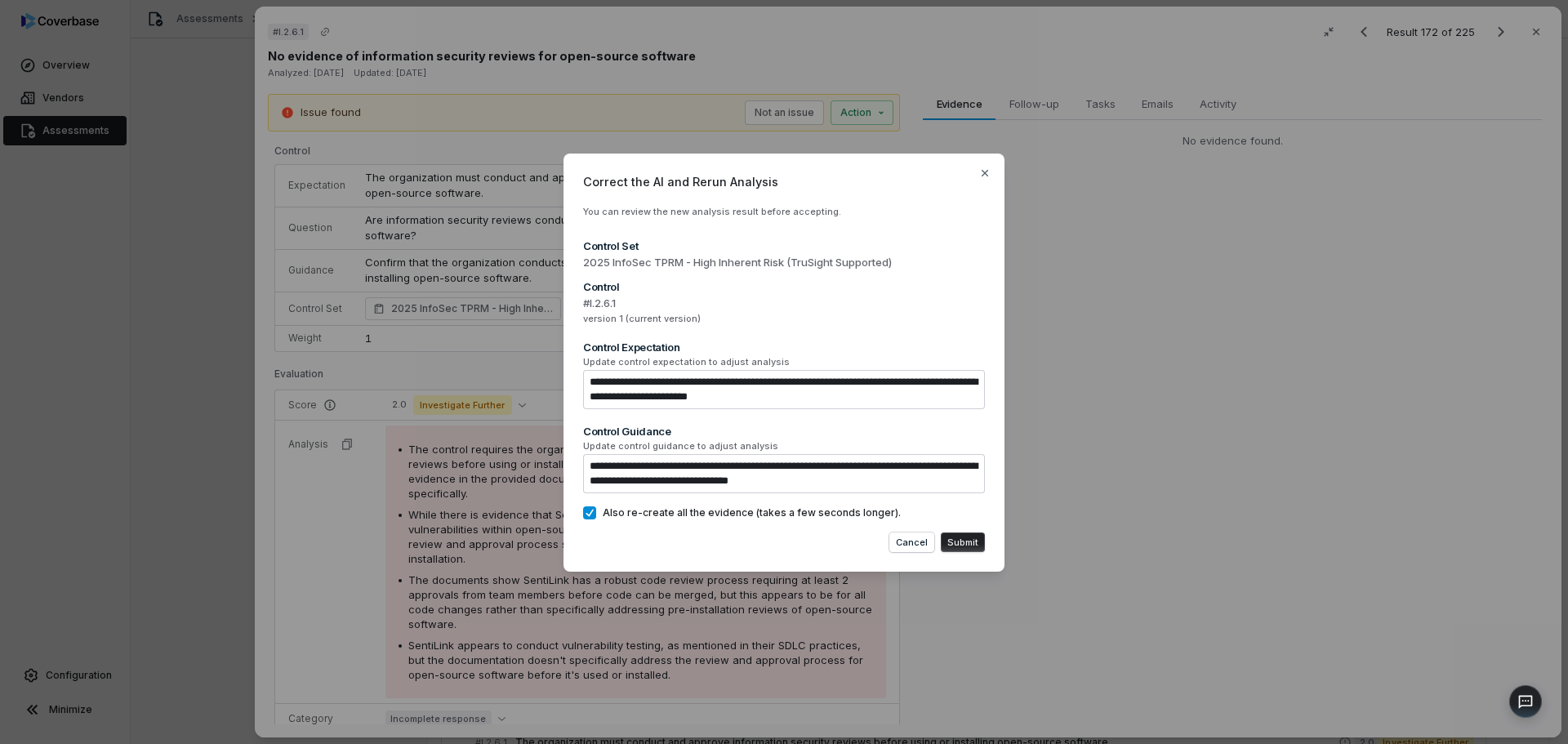
click at [971, 543] on button "Submit" at bounding box center [962, 543] width 44 height 20
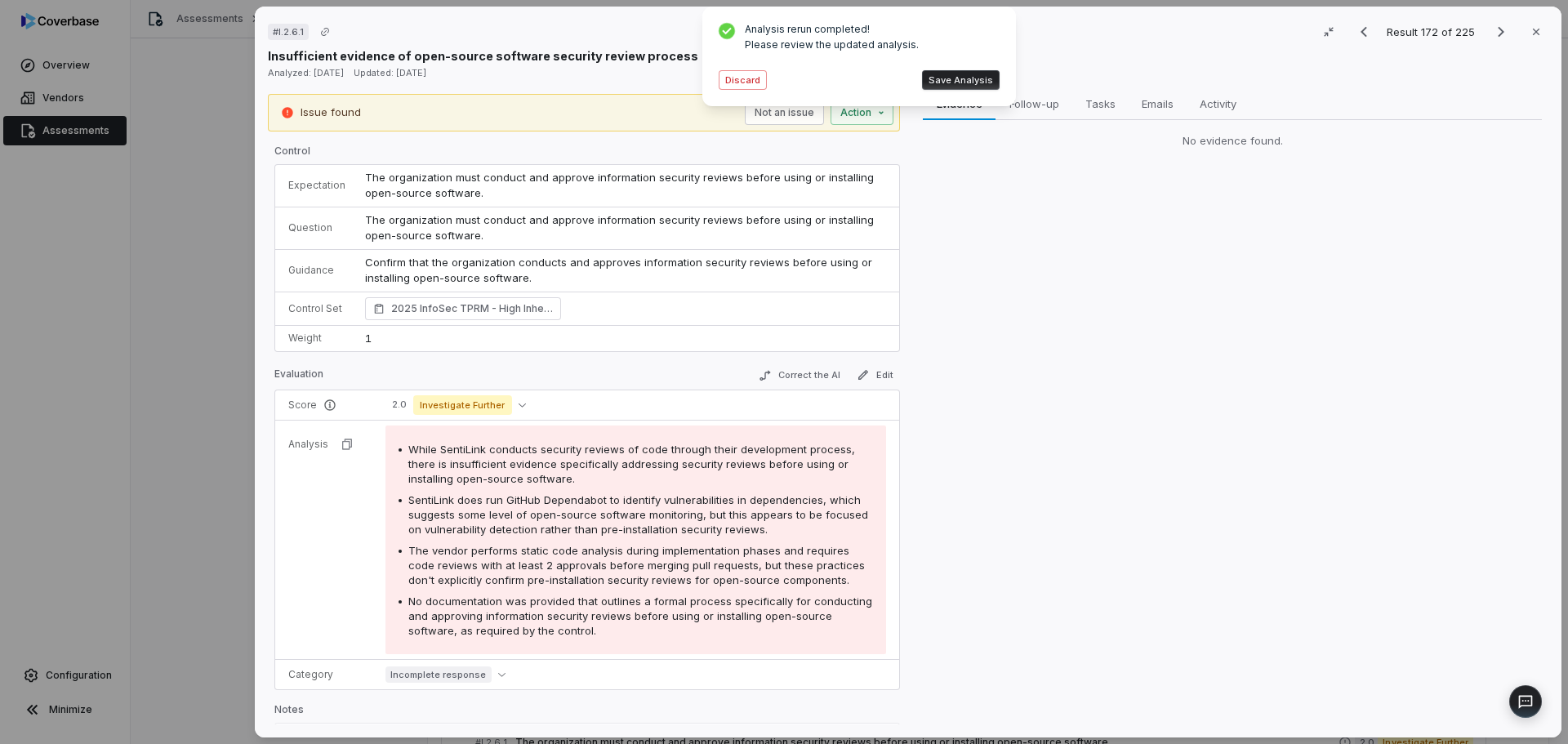
click at [984, 76] on button "Save Analysis" at bounding box center [960, 81] width 77 height 20
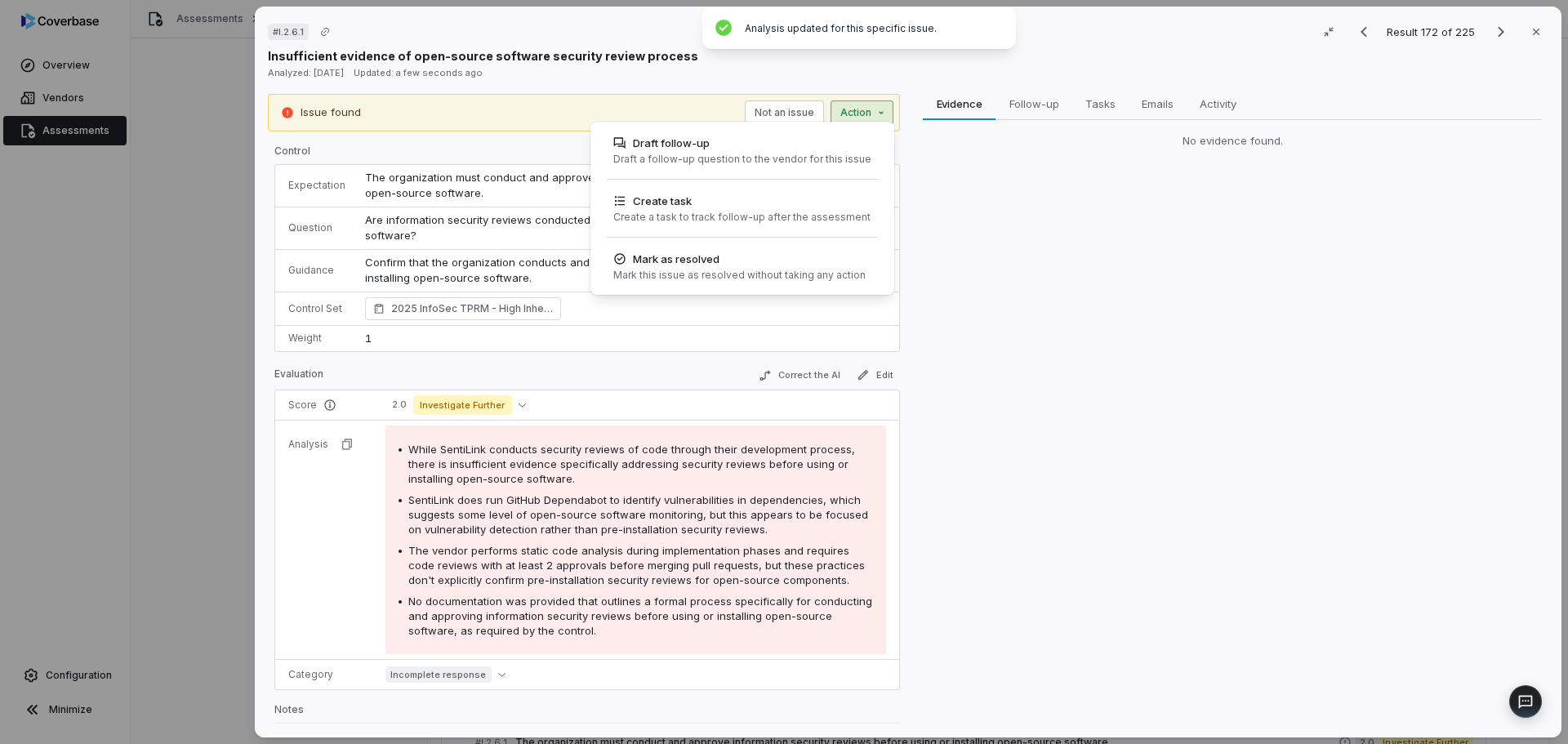
click at [877, 112] on div "# I.2.6.1 Result 172 of 225 Close Insufficient evidence of open-source software…" at bounding box center [784, 372] width 1568 height 744
click at [700, 150] on div "Draft follow-up" at bounding box center [742, 143] width 258 height 17
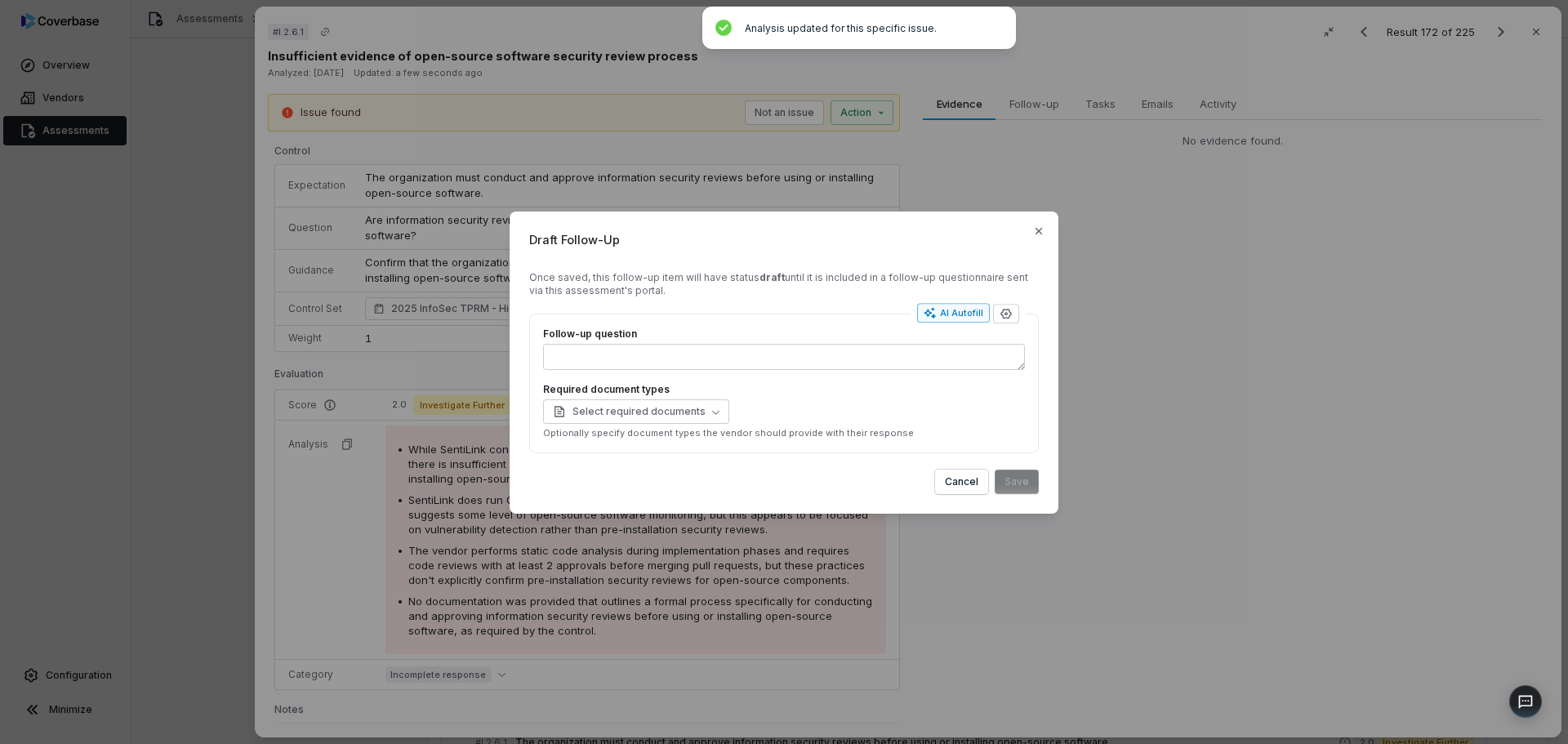
click at [952, 309] on div "AI Autofill" at bounding box center [953, 313] width 60 height 13
type textarea "*"
type textarea "**********"
type textarea "*"
type textarea "**********"
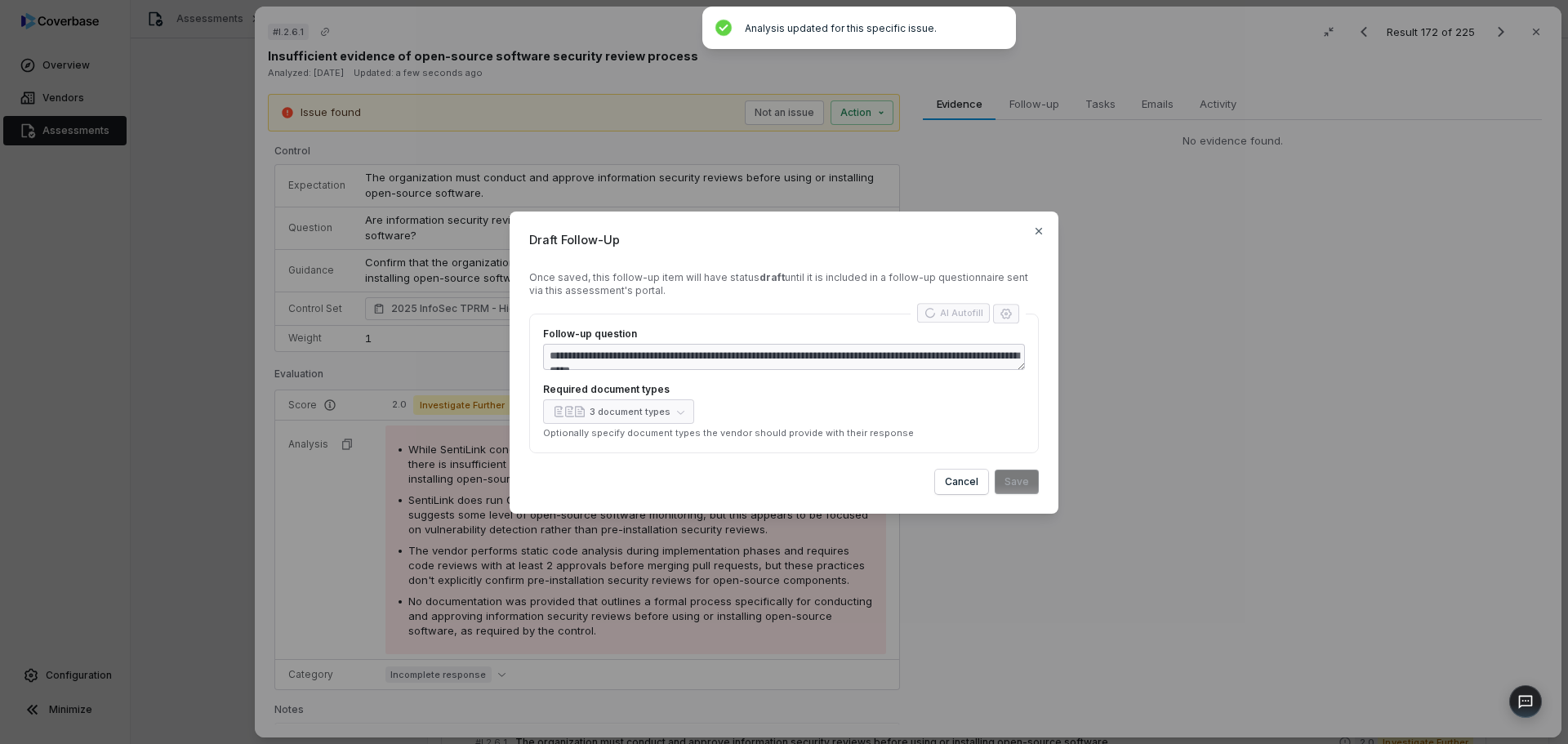
type textarea "*"
type textarea "**********"
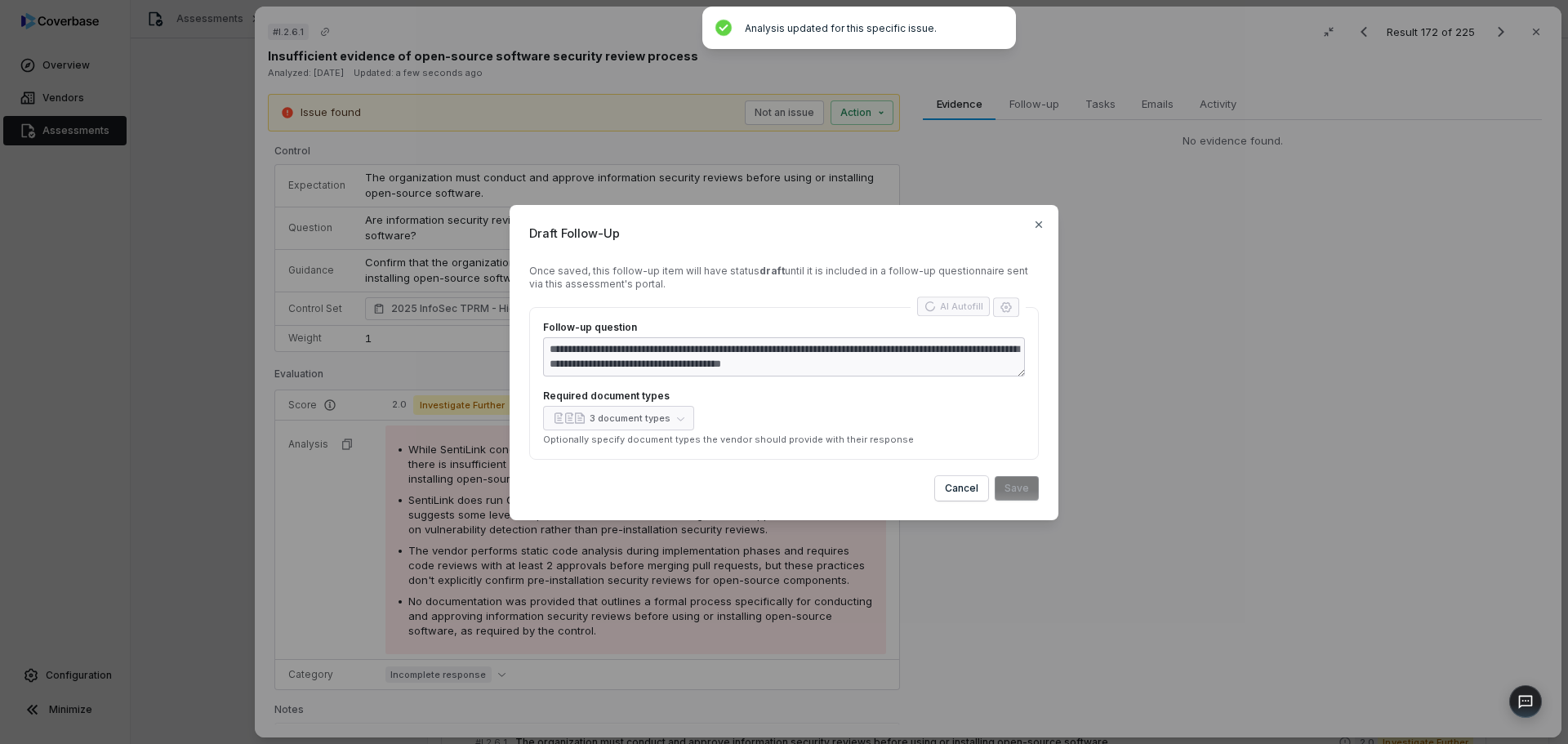
type textarea "*"
type textarea "**********"
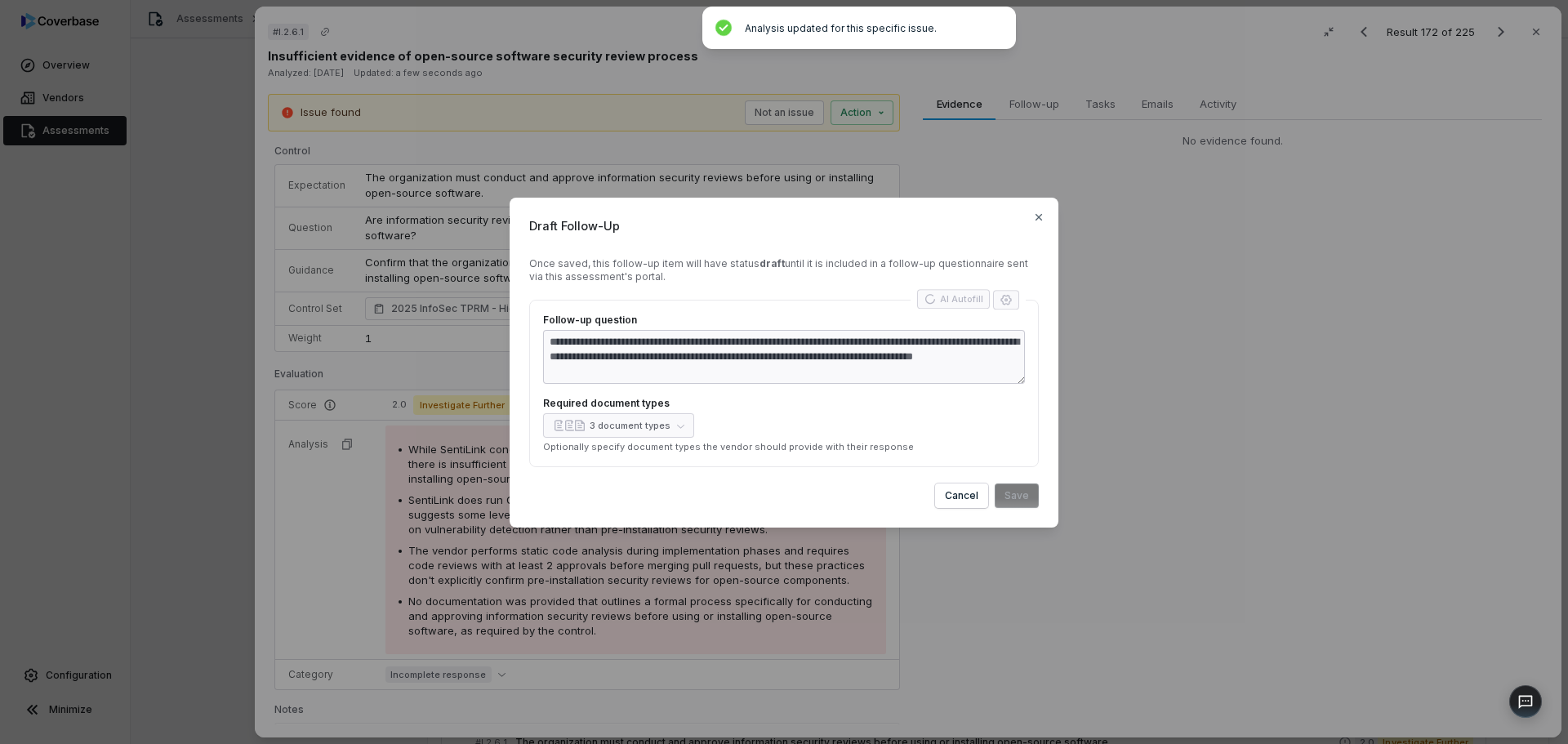
type textarea "*"
type textarea "**********"
type textarea "*"
type textarea "**********"
type textarea "*"
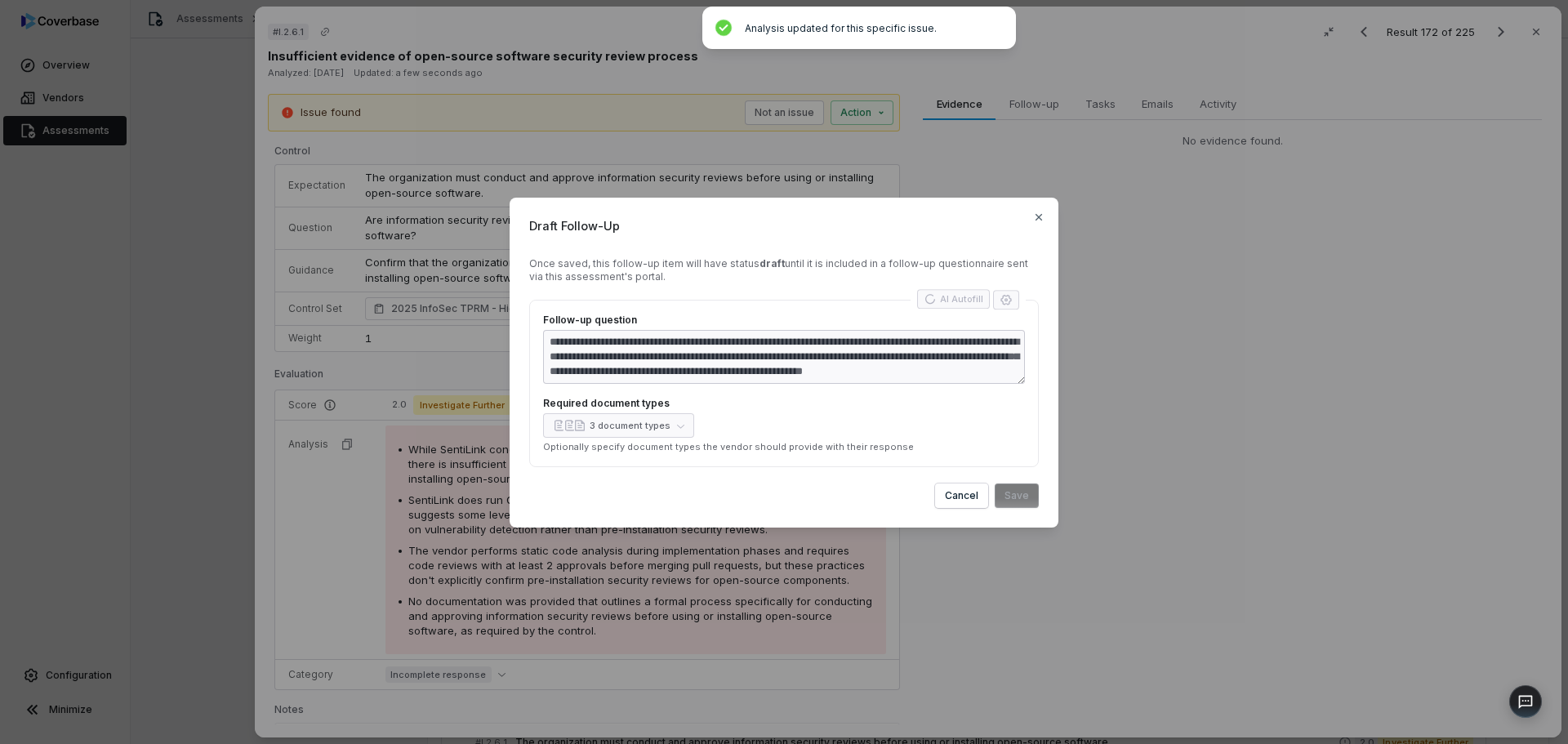
type textarea "**********"
type textarea "*"
type textarea "**********"
type textarea "*"
type textarea "**********"
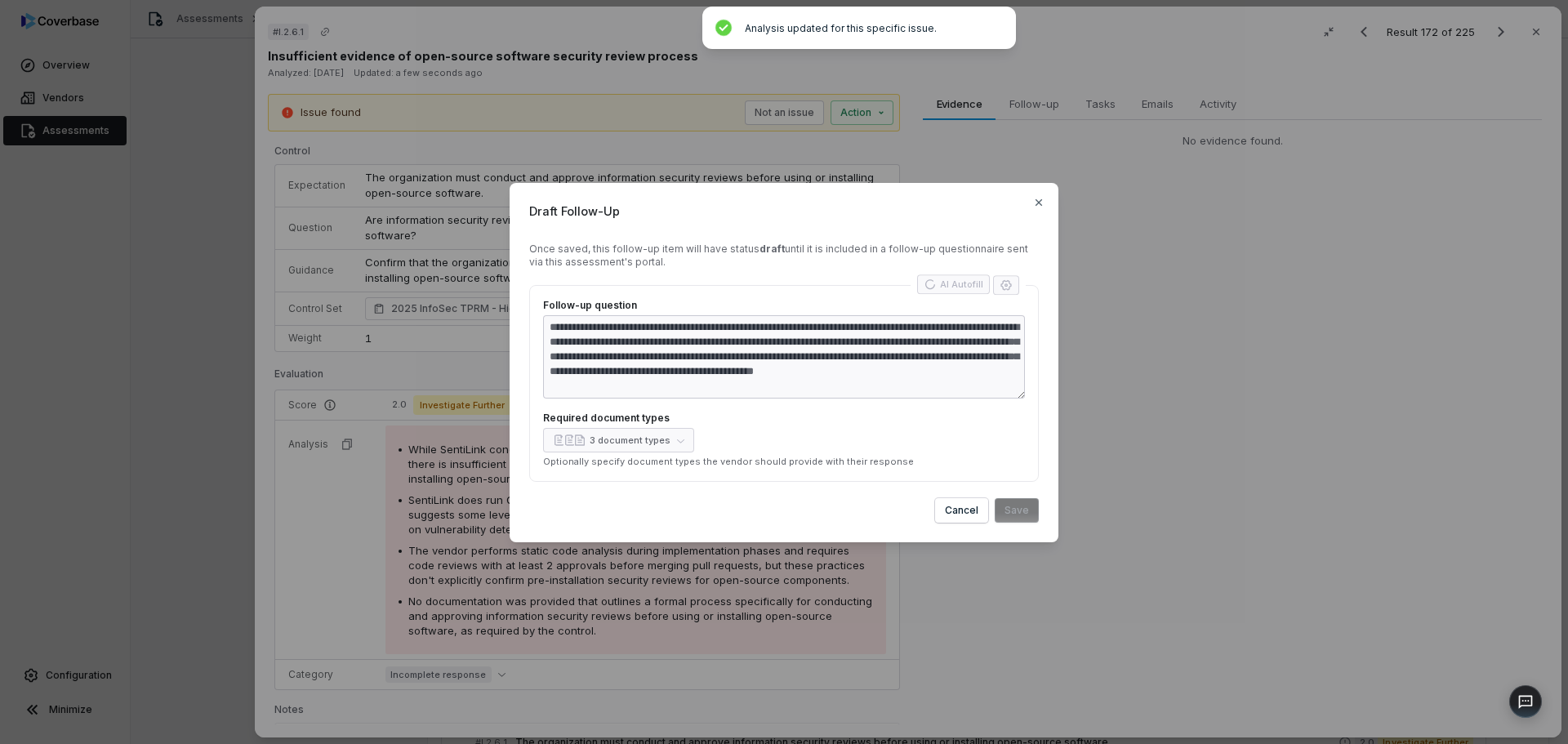
type textarea "*"
type textarea "**********"
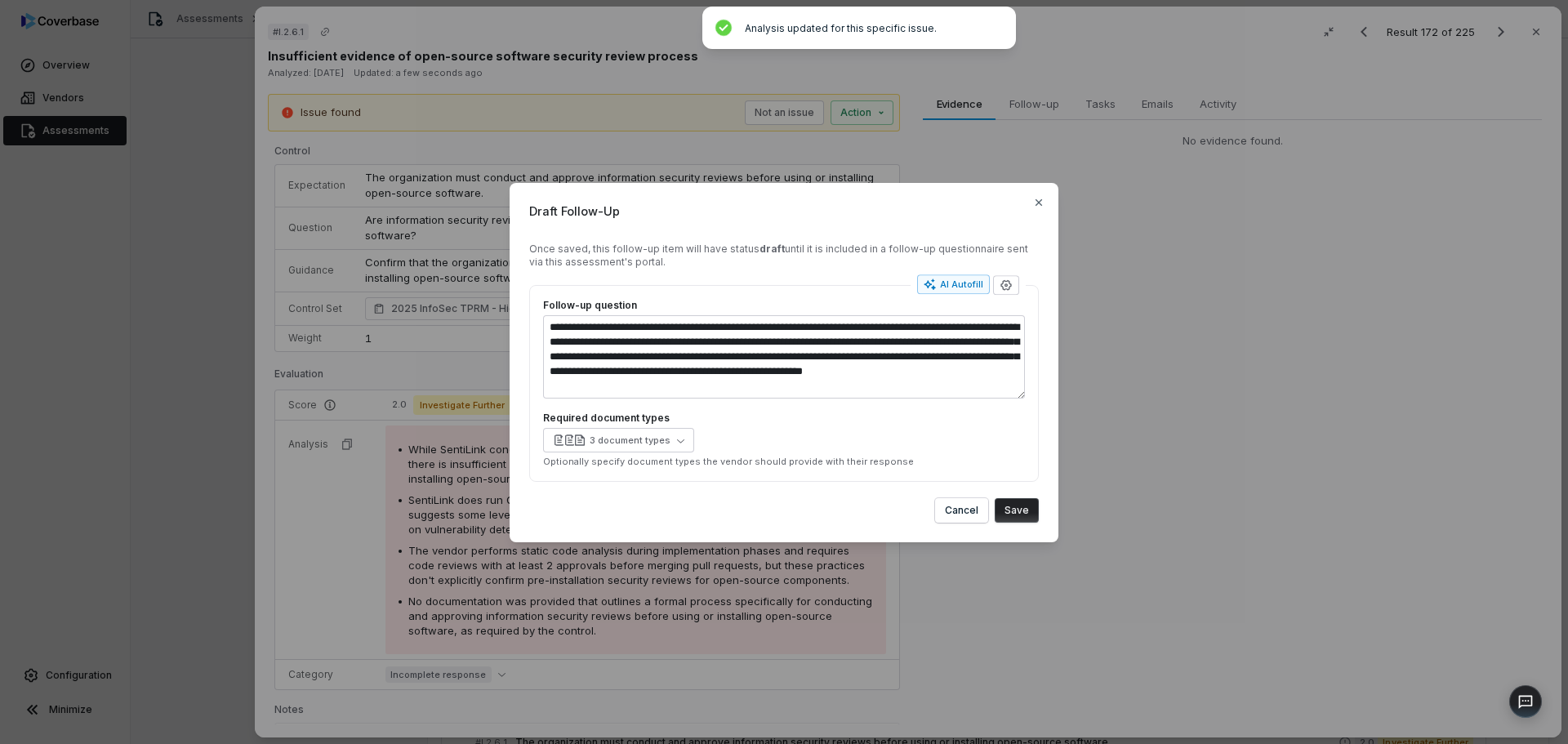
type textarea "*"
click at [1007, 512] on button "Save" at bounding box center [1016, 510] width 44 height 24
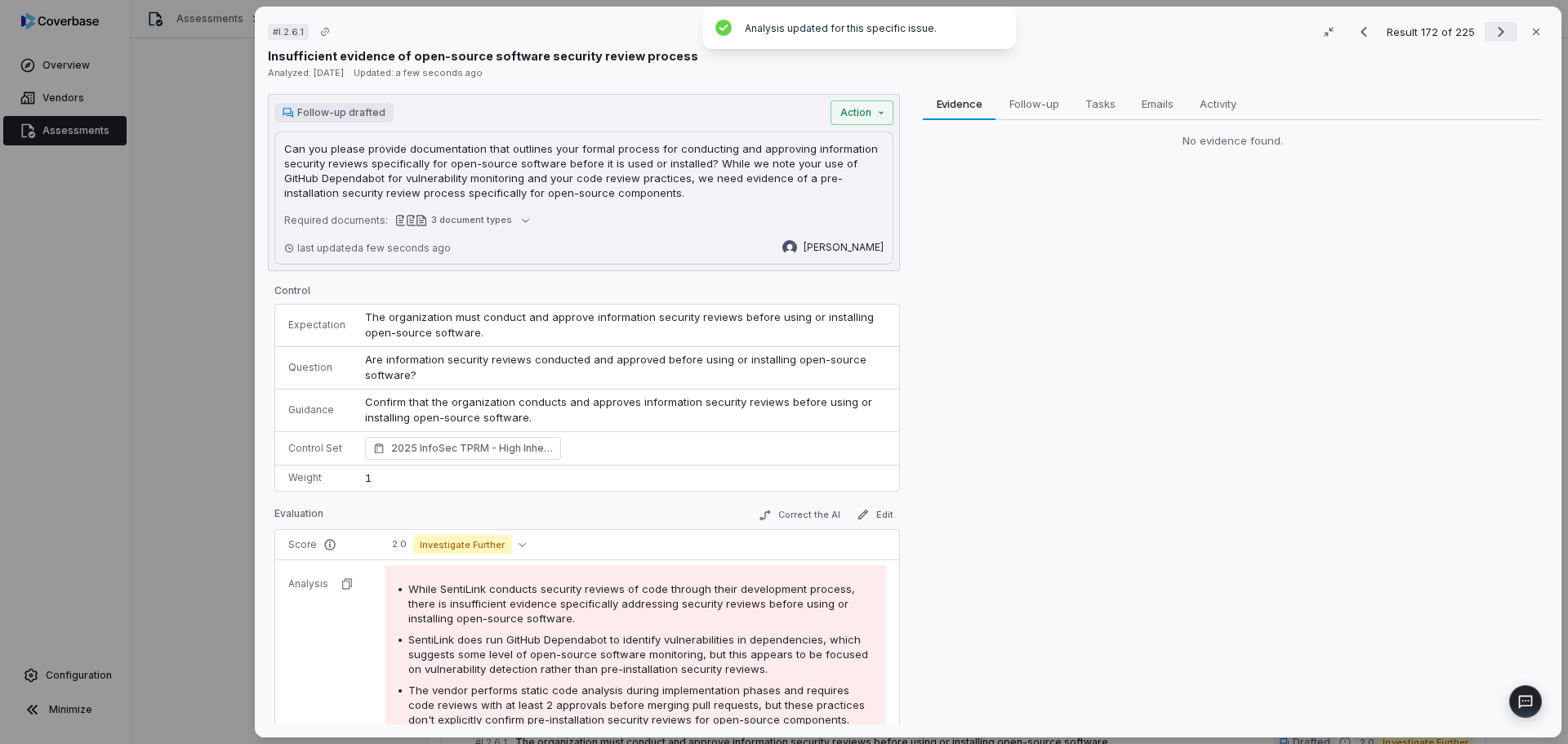
click at [1491, 30] on icon "Next result" at bounding box center [1501, 32] width 20 height 20
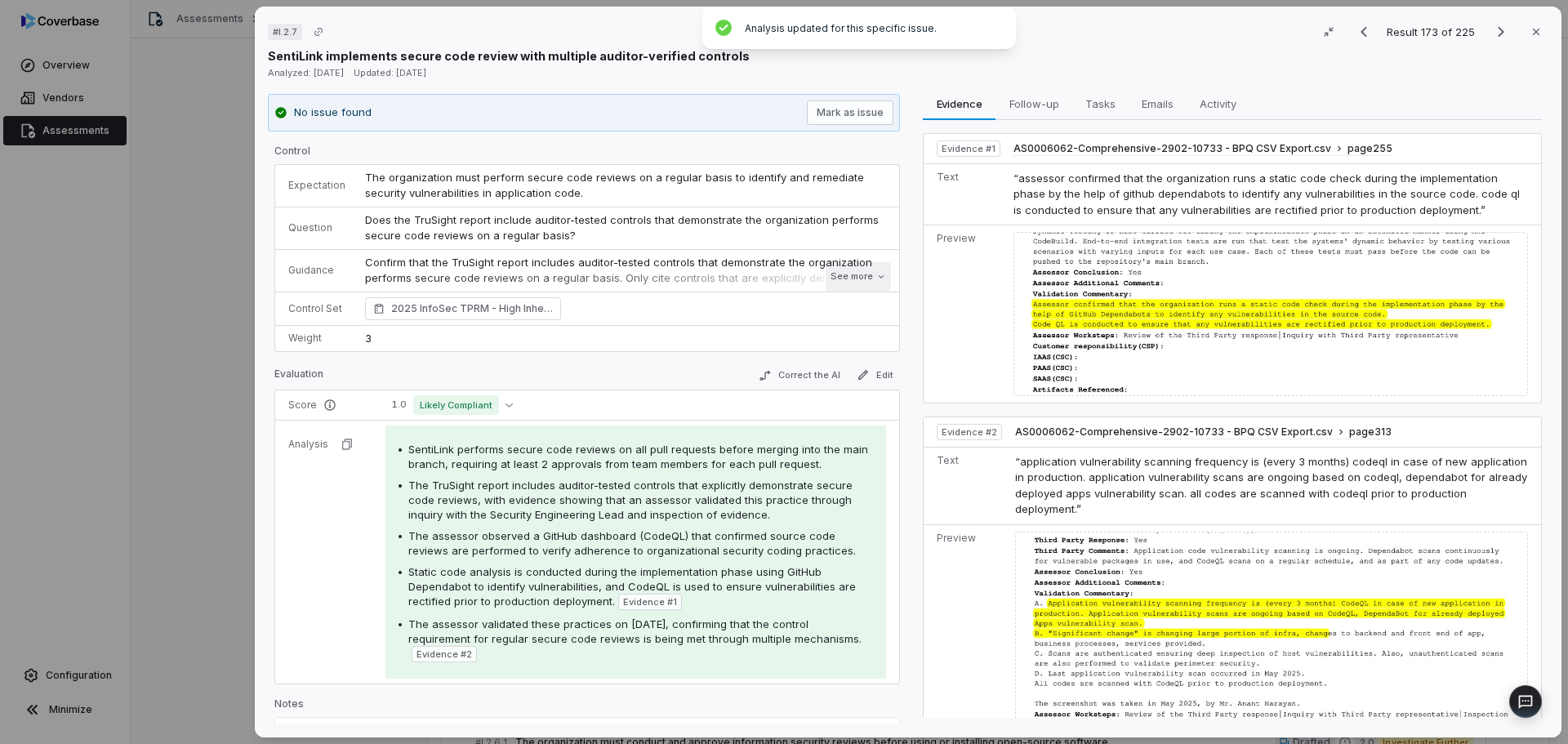
drag, startPoint x: 861, startPoint y: 276, endPoint x: 861, endPoint y: 324, distance: 48.0
click at [861, 276] on button "See more" at bounding box center [858, 276] width 66 height 29
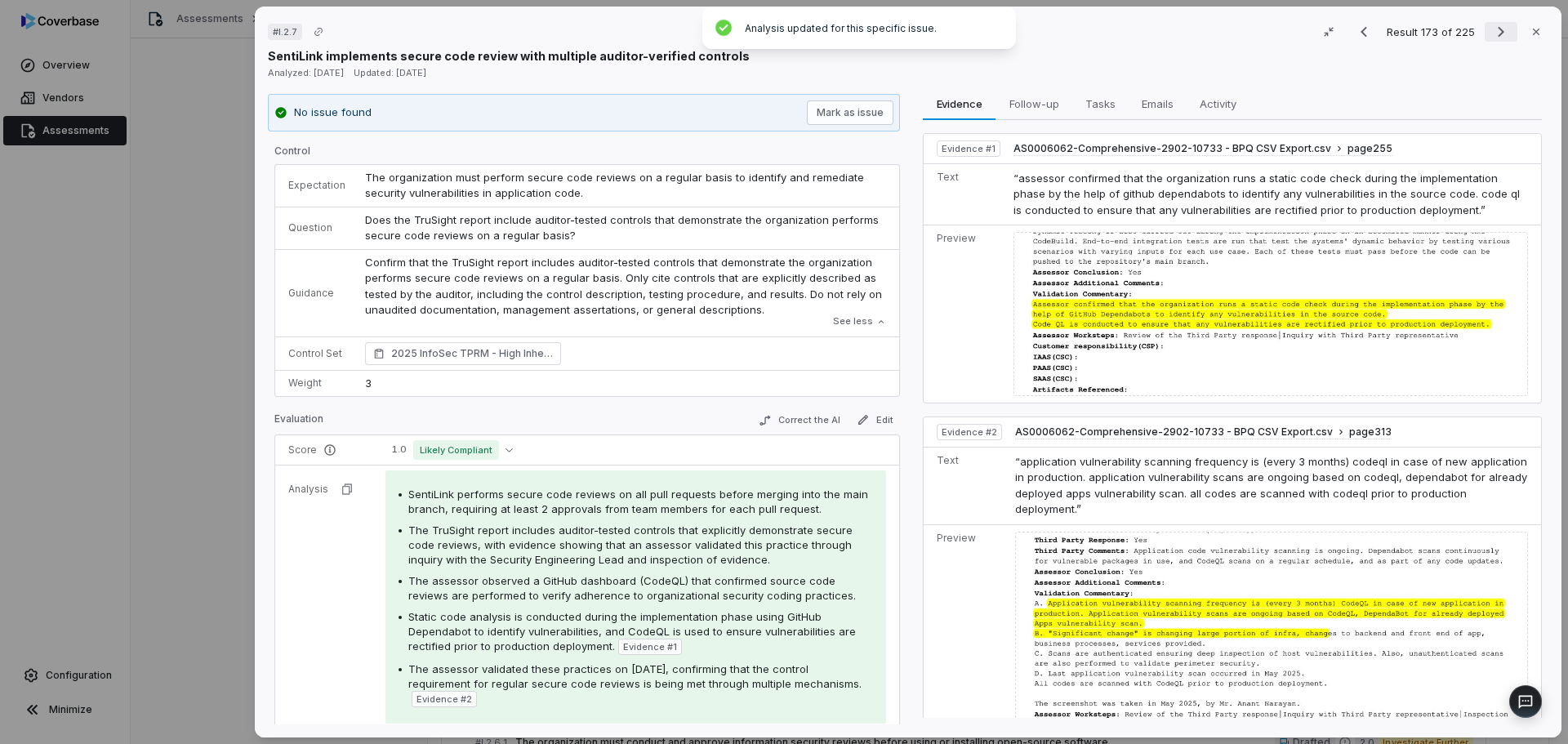
click at [1494, 28] on icon "Next result" at bounding box center [1501, 32] width 20 height 20
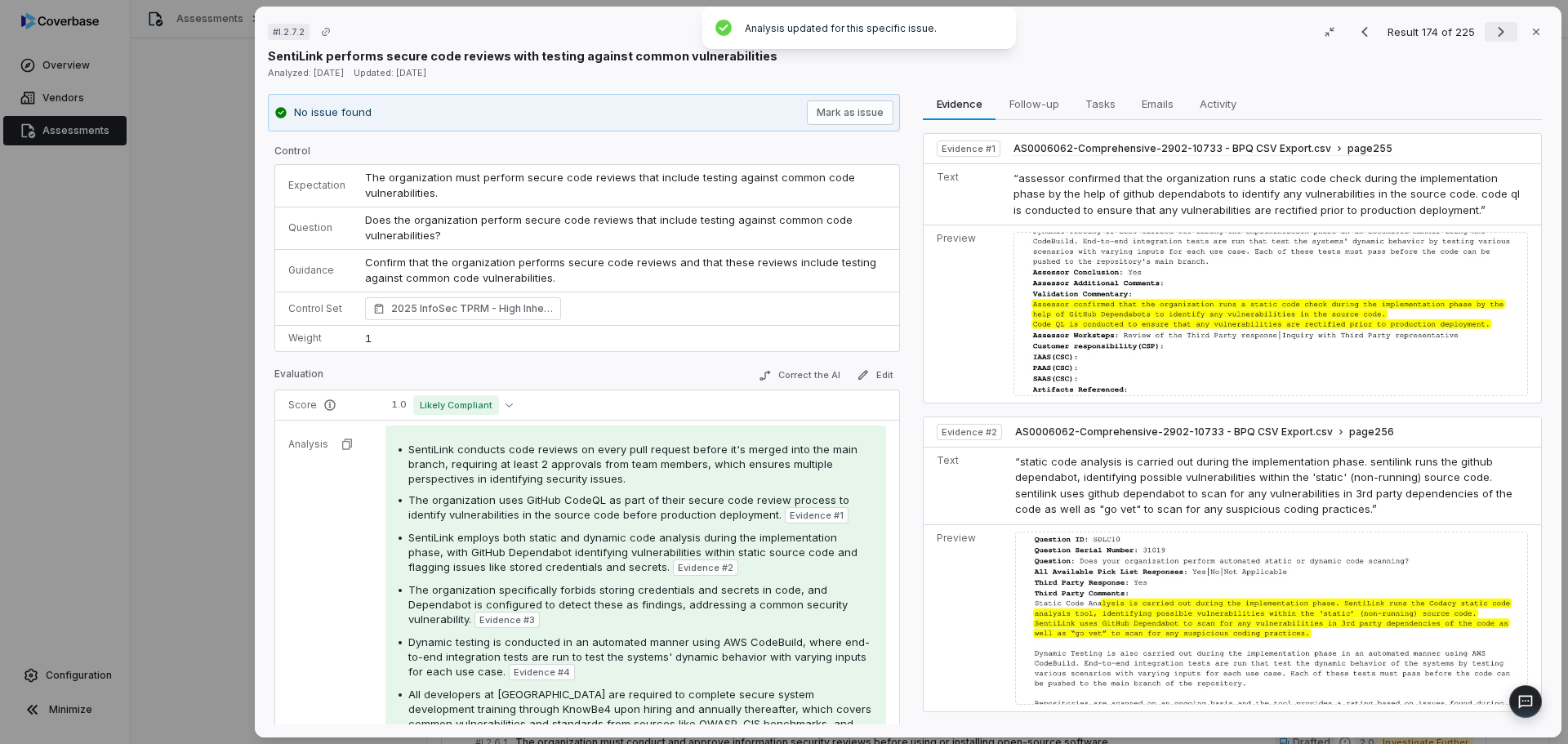
click at [1491, 28] on icon "Next result" at bounding box center [1501, 32] width 20 height 20
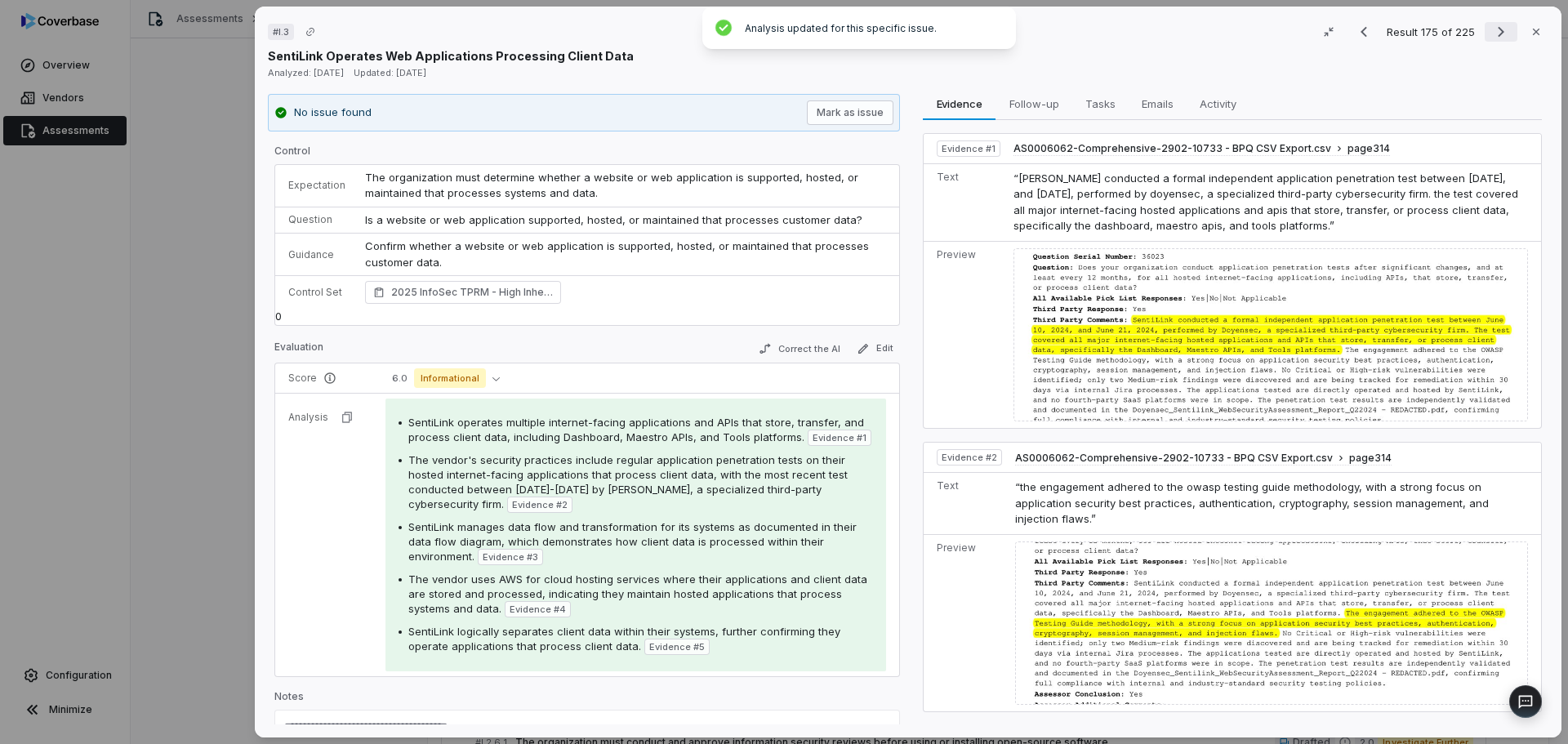
click at [1491, 34] on icon "Next result" at bounding box center [1501, 32] width 20 height 20
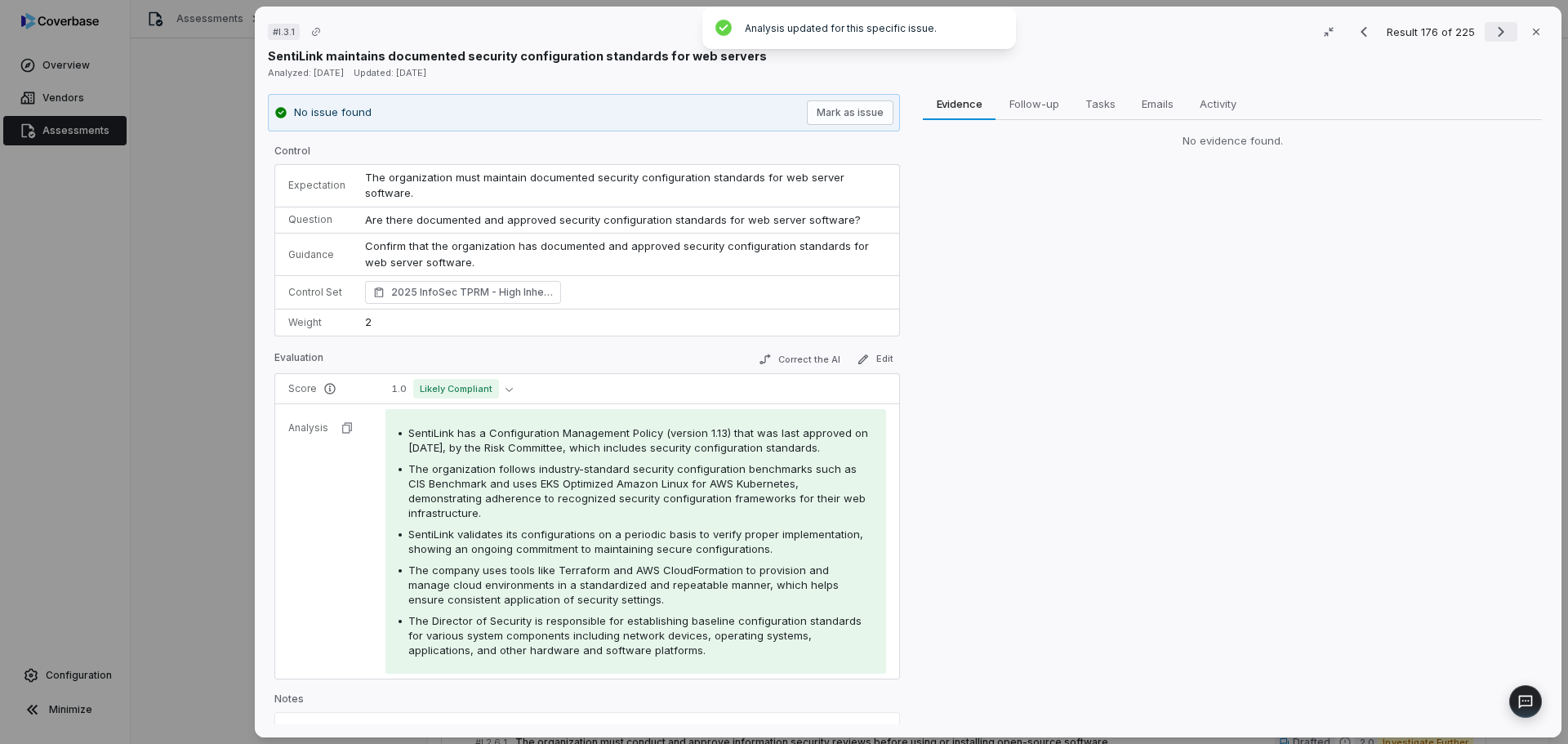
click at [1491, 27] on icon "Next result" at bounding box center [1501, 32] width 20 height 20
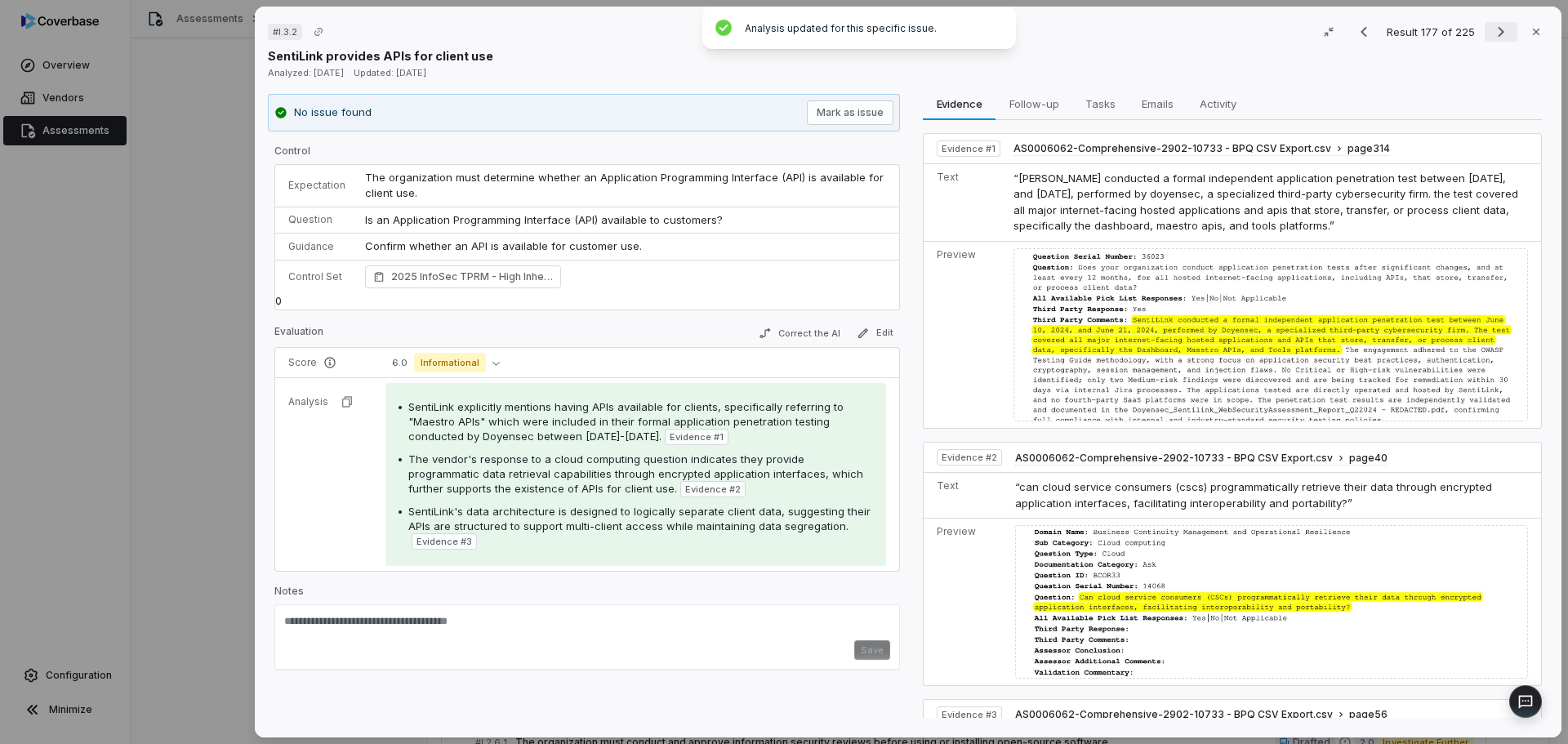
click at [1497, 32] on icon "Next result" at bounding box center [1501, 32] width 20 height 20
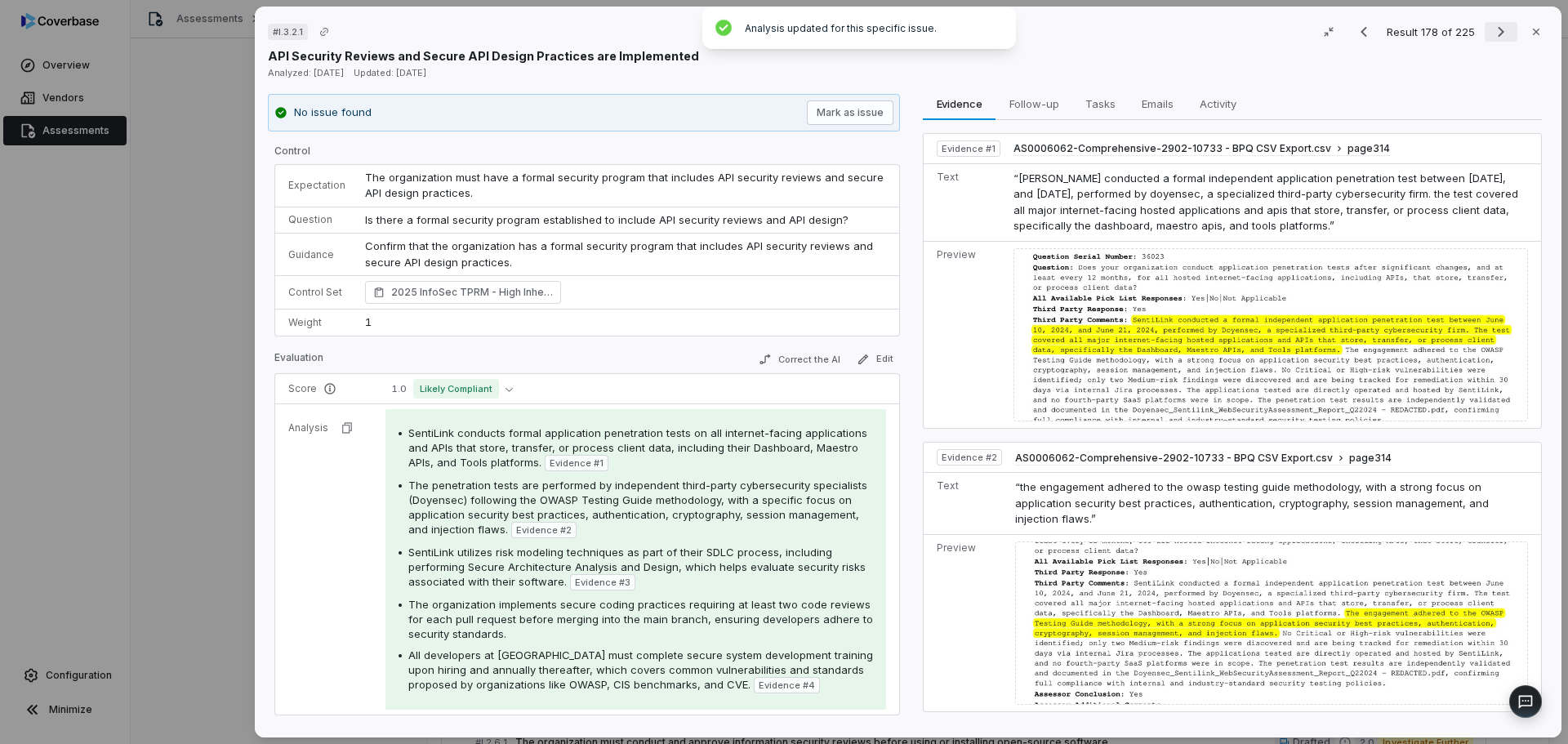
click at [1496, 31] on icon "Next result" at bounding box center [1501, 32] width 20 height 20
